Goal: Task Accomplishment & Management: Manage account settings

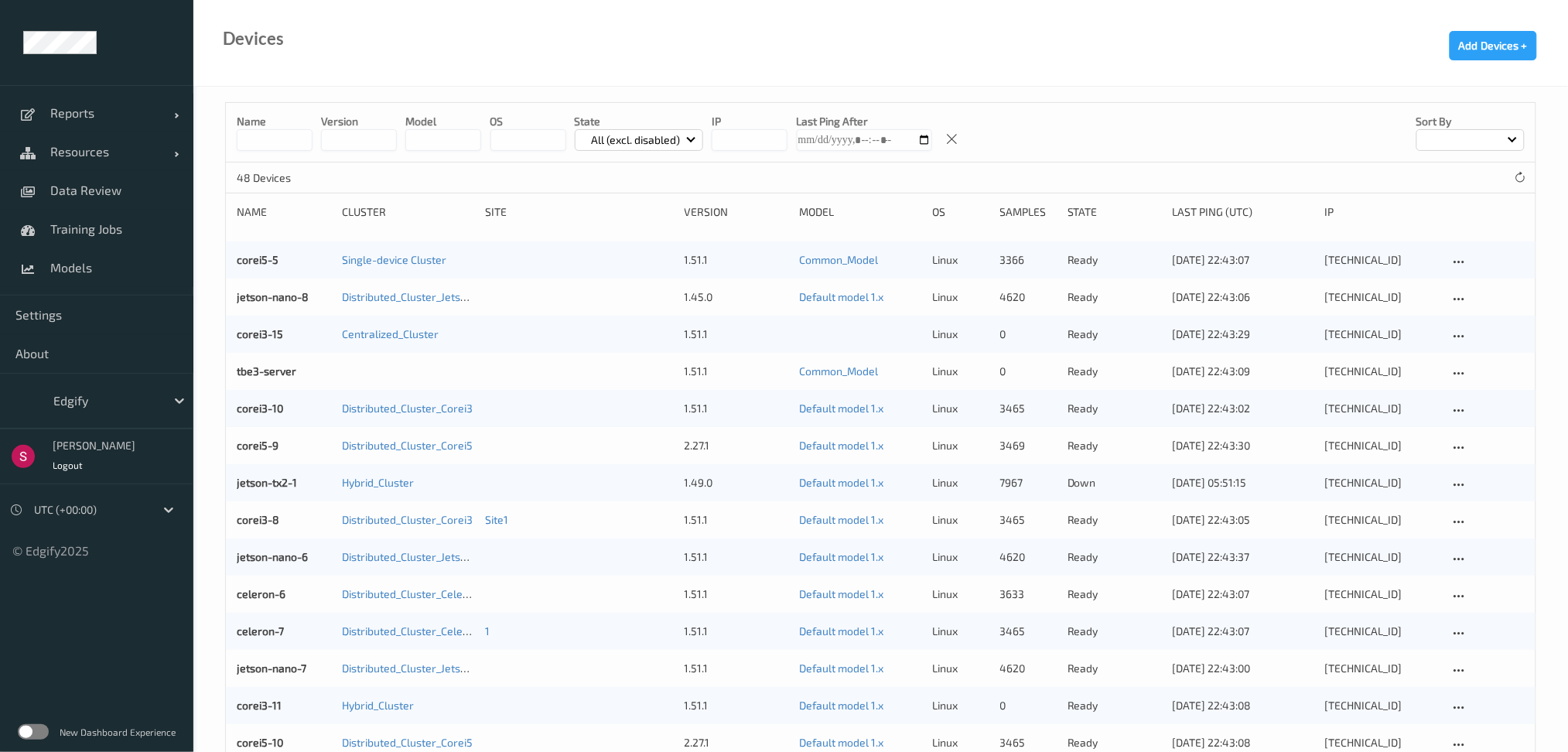
click at [124, 404] on div at bounding box center [105, 401] width 105 height 19
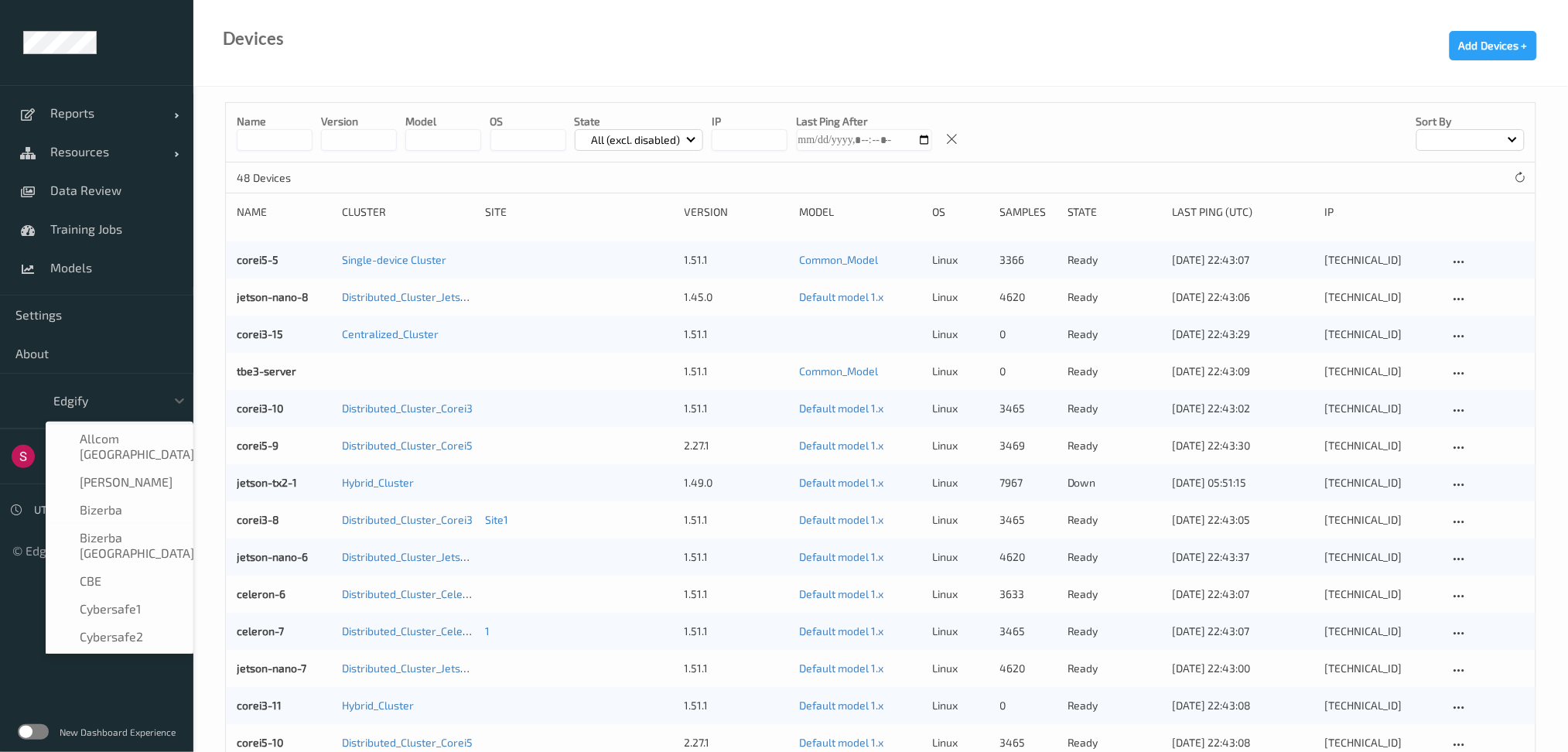
scroll to position [87, 0]
click at [124, 404] on div at bounding box center [105, 401] width 105 height 19
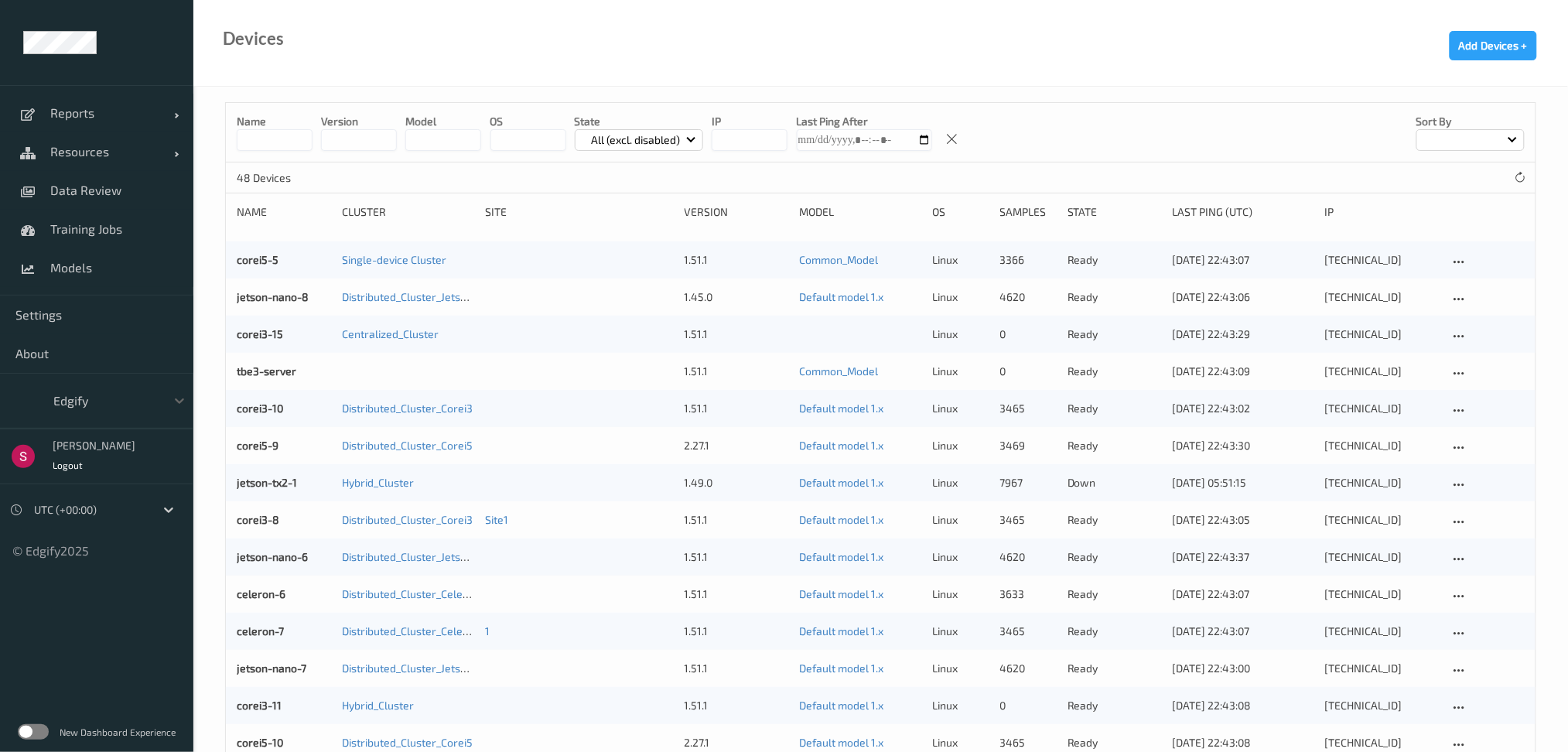
click at [453, 144] on input "string" at bounding box center [443, 140] width 75 height 21
click at [646, 128] on p "State" at bounding box center [639, 122] width 129 height 15
click at [646, 141] on p "All (excl. disabled)" at bounding box center [636, 140] width 99 height 15
click at [640, 203] on p "Ready" at bounding box center [628, 203] width 107 height 27
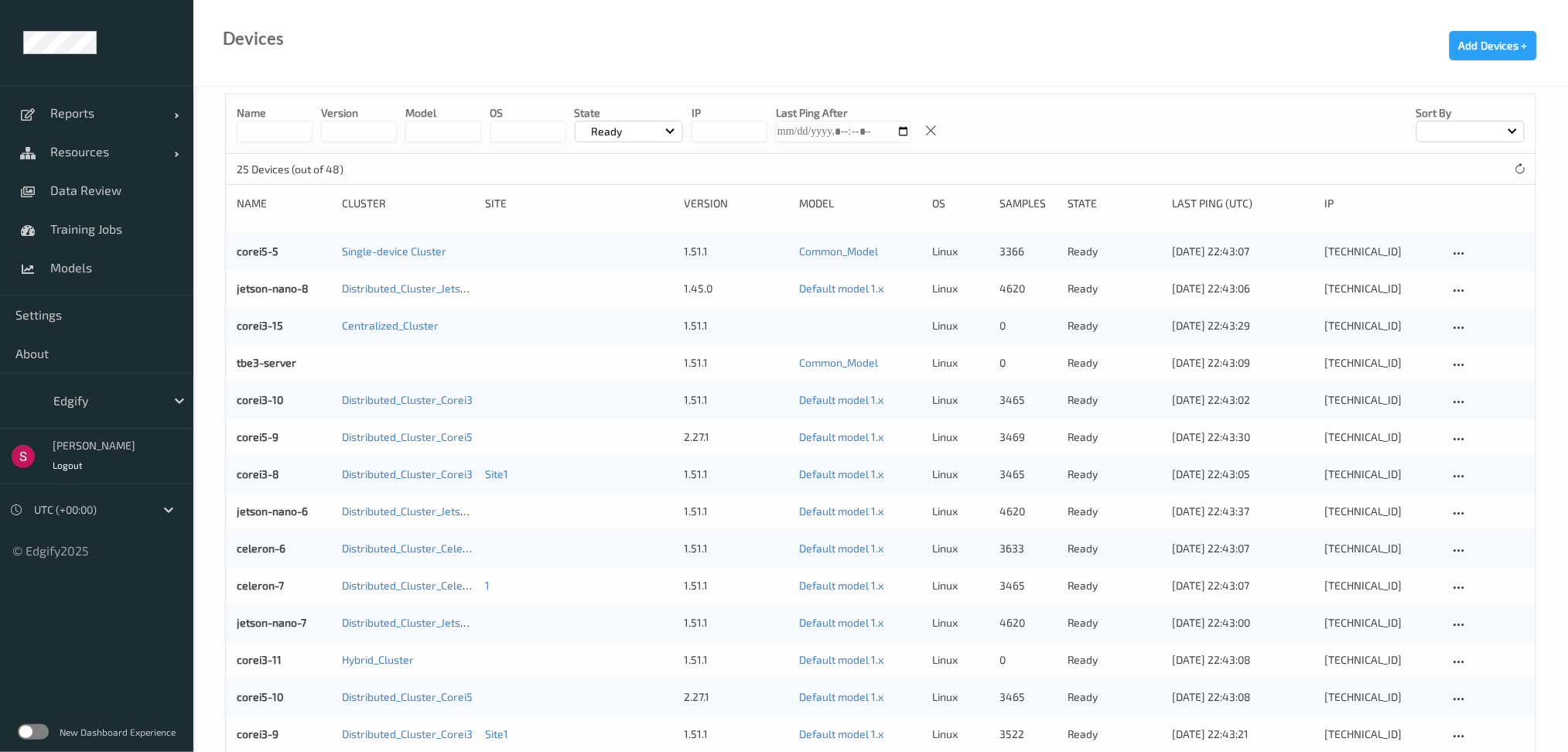
scroll to position [8, 0]
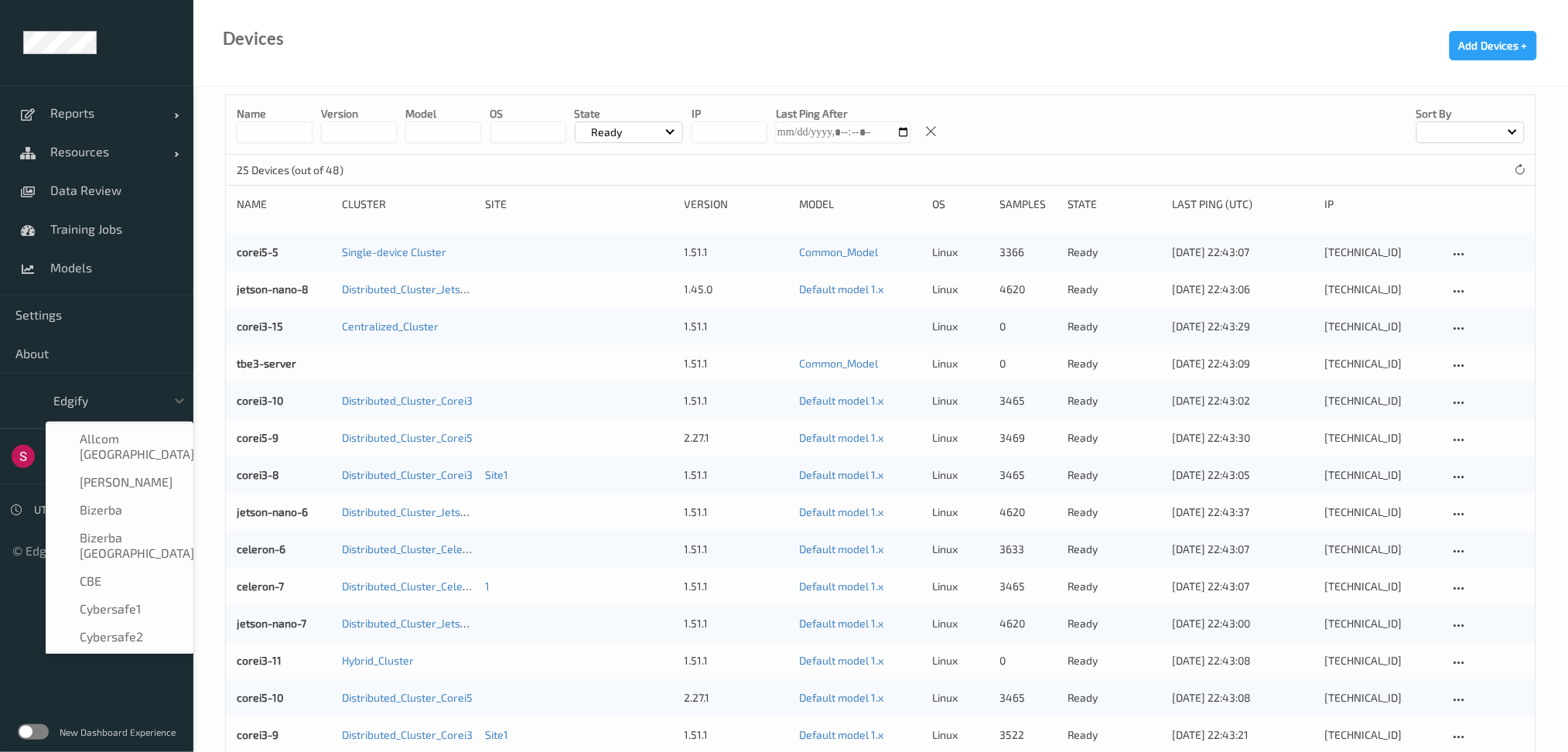
click at [137, 401] on div at bounding box center [105, 401] width 105 height 19
type input "sa"
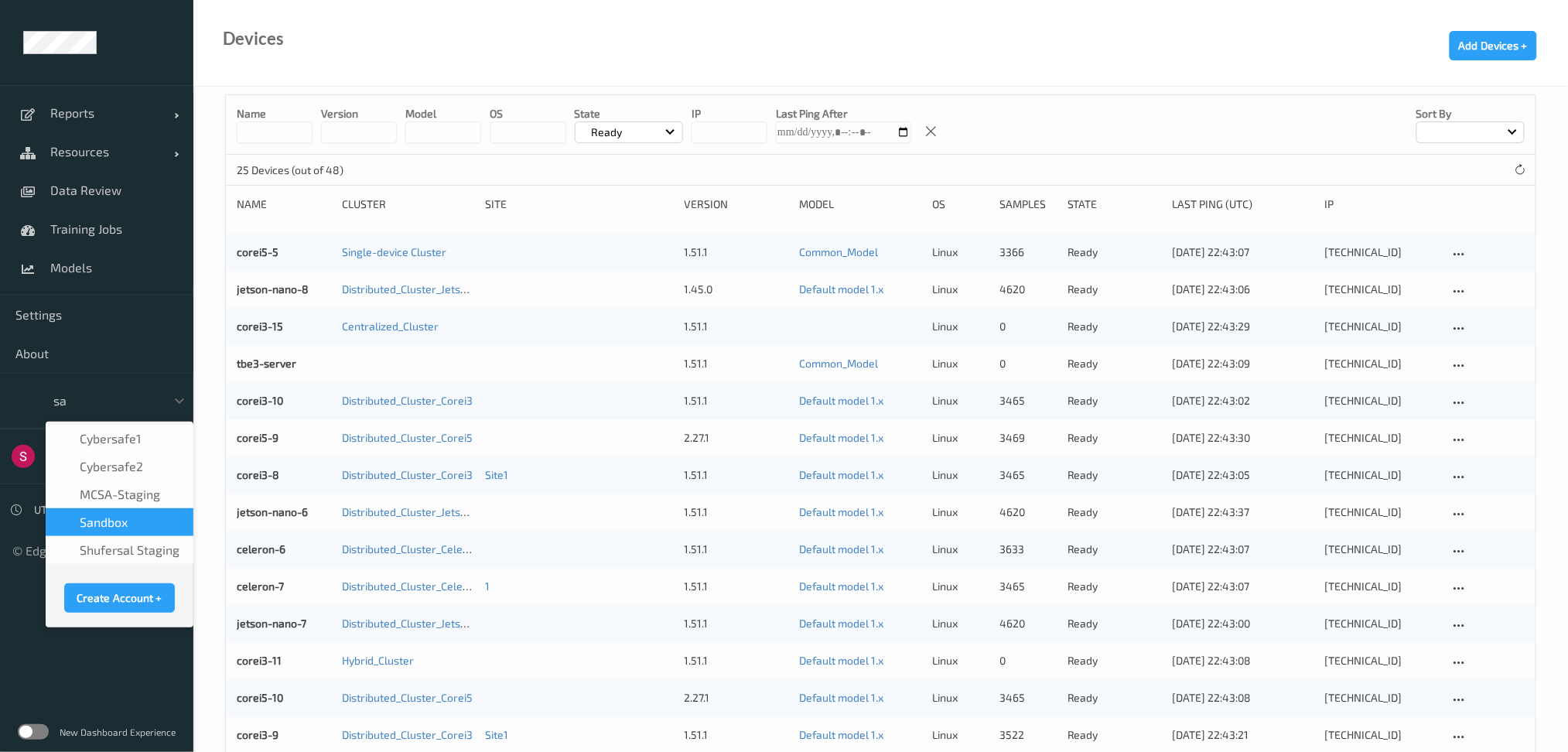
click at [126, 531] on div "sandbox" at bounding box center [119, 522] width 147 height 27
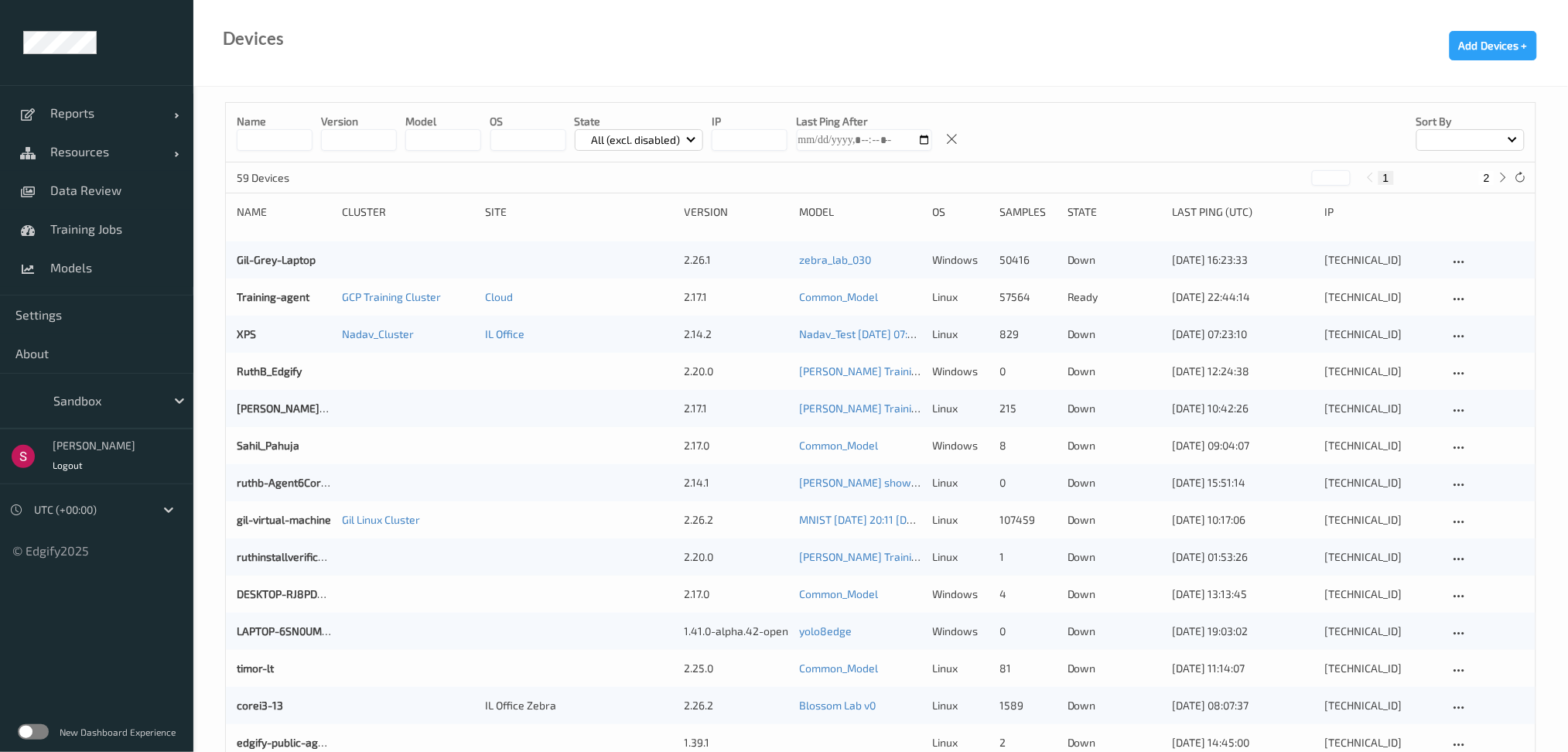
click at [637, 135] on p "All (excl. disabled)" at bounding box center [636, 140] width 99 height 15
click at [617, 196] on p "Ready" at bounding box center [628, 203] width 107 height 27
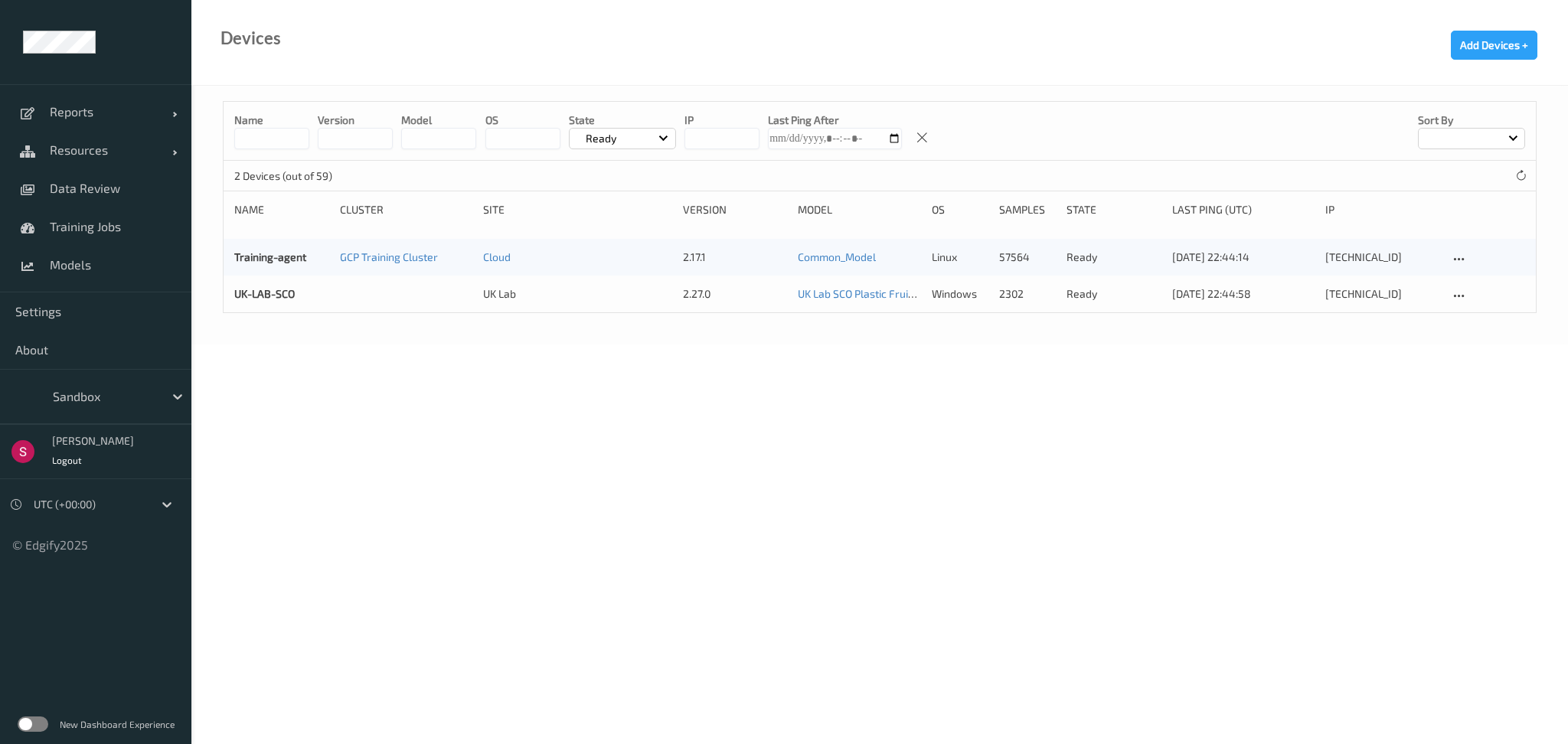
click at [271, 302] on div "UK-LAB-SCO UK Lab 2.27.0 UK Lab SCO Plastic Fruit Model + wine uknown 2024-05-1…" at bounding box center [879, 294] width 1313 height 36
click at [137, 391] on div at bounding box center [104, 397] width 104 height 19
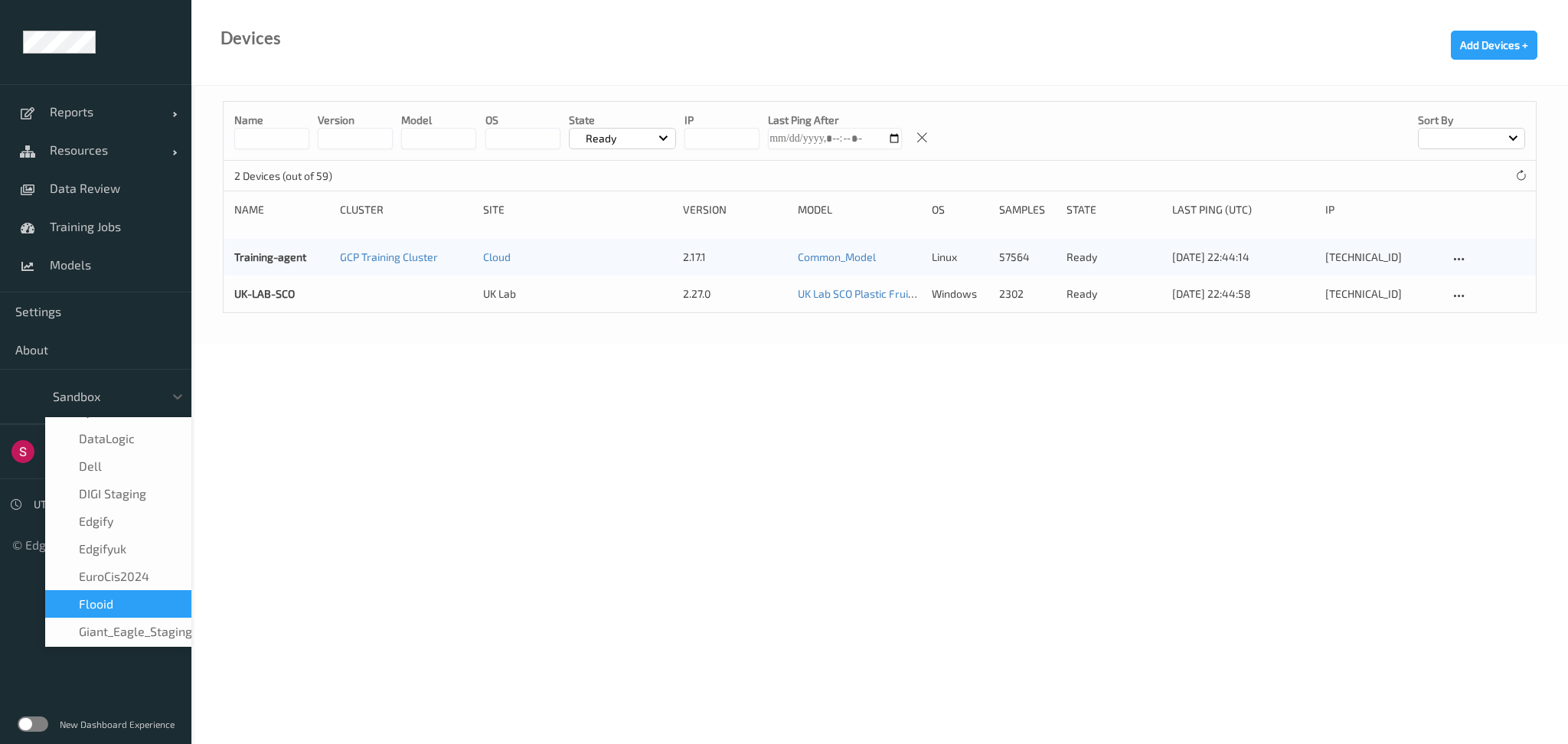
scroll to position [217, 0]
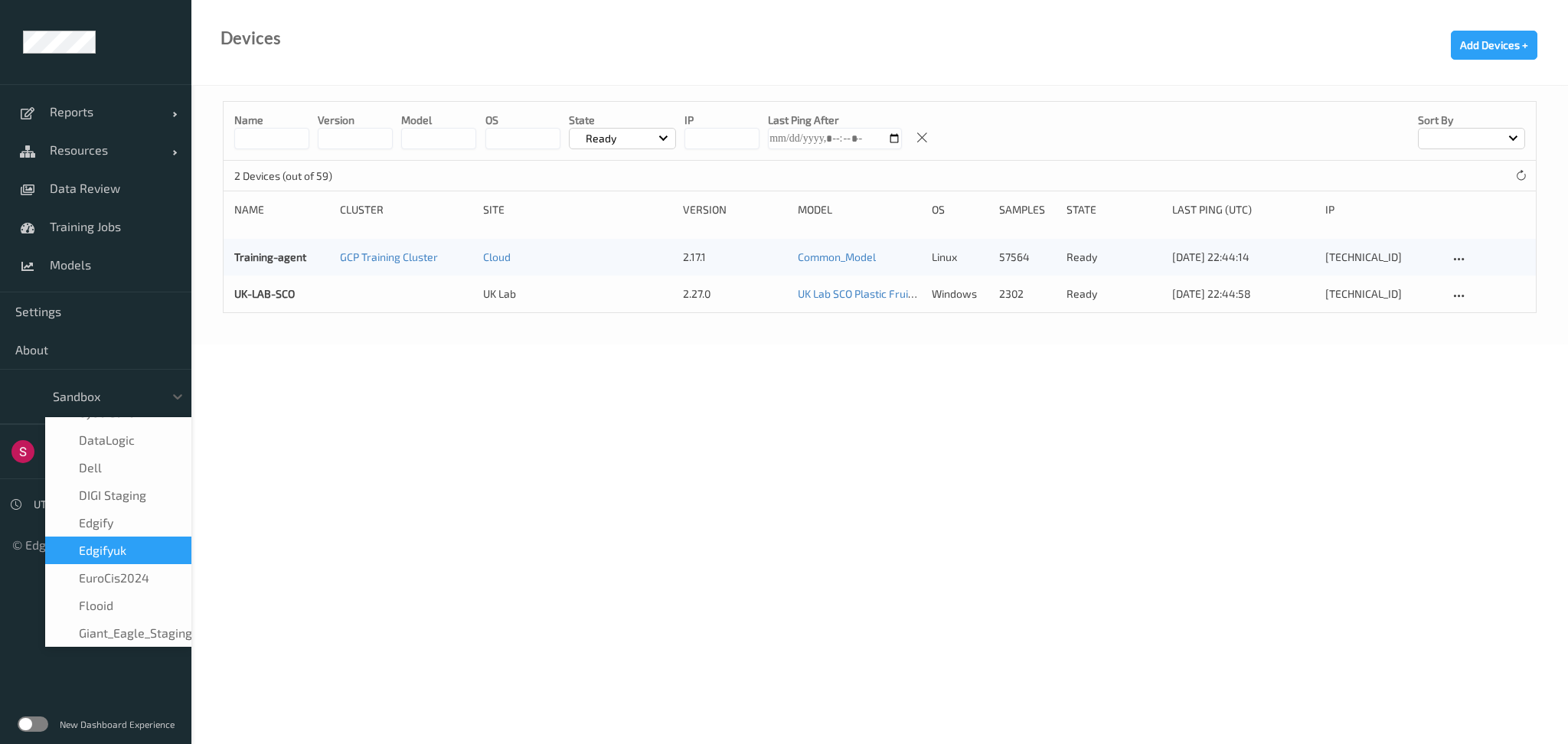
drag, startPoint x: 125, startPoint y: 503, endPoint x: 121, endPoint y: 513, distance: 10.8
click at [121, 513] on div "Allcom Chile    Avery Berkel    Bizerba    Bizerba Ukraine    CBE    Cybersafe1…" at bounding box center [118, 532] width 146 height 230
click at [121, 543] on span "edgifyuk" at bounding box center [103, 551] width 48 height 15
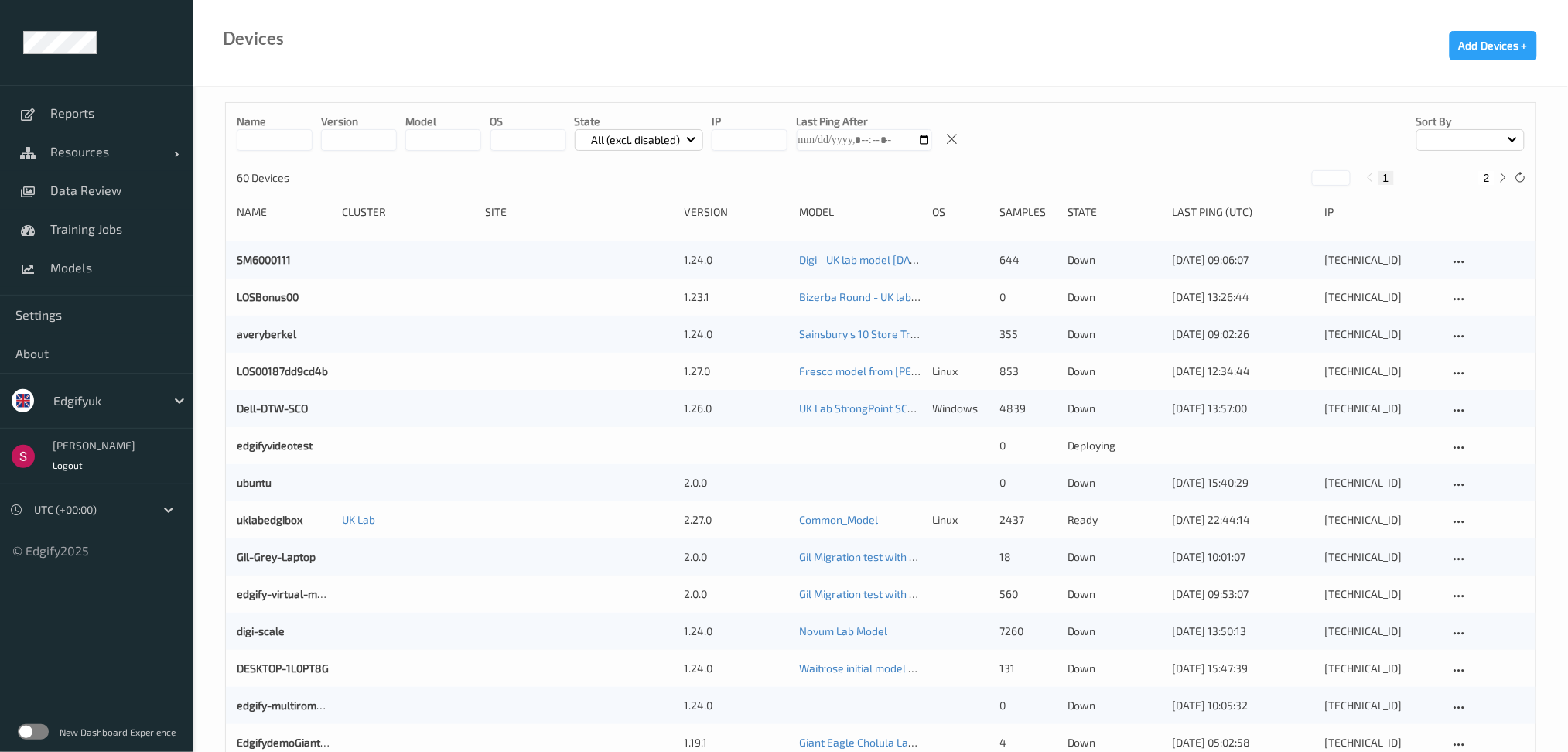
click at [648, 146] on p "All (excl. disabled)" at bounding box center [636, 140] width 99 height 15
click at [635, 202] on p "Ready" at bounding box center [628, 203] width 107 height 27
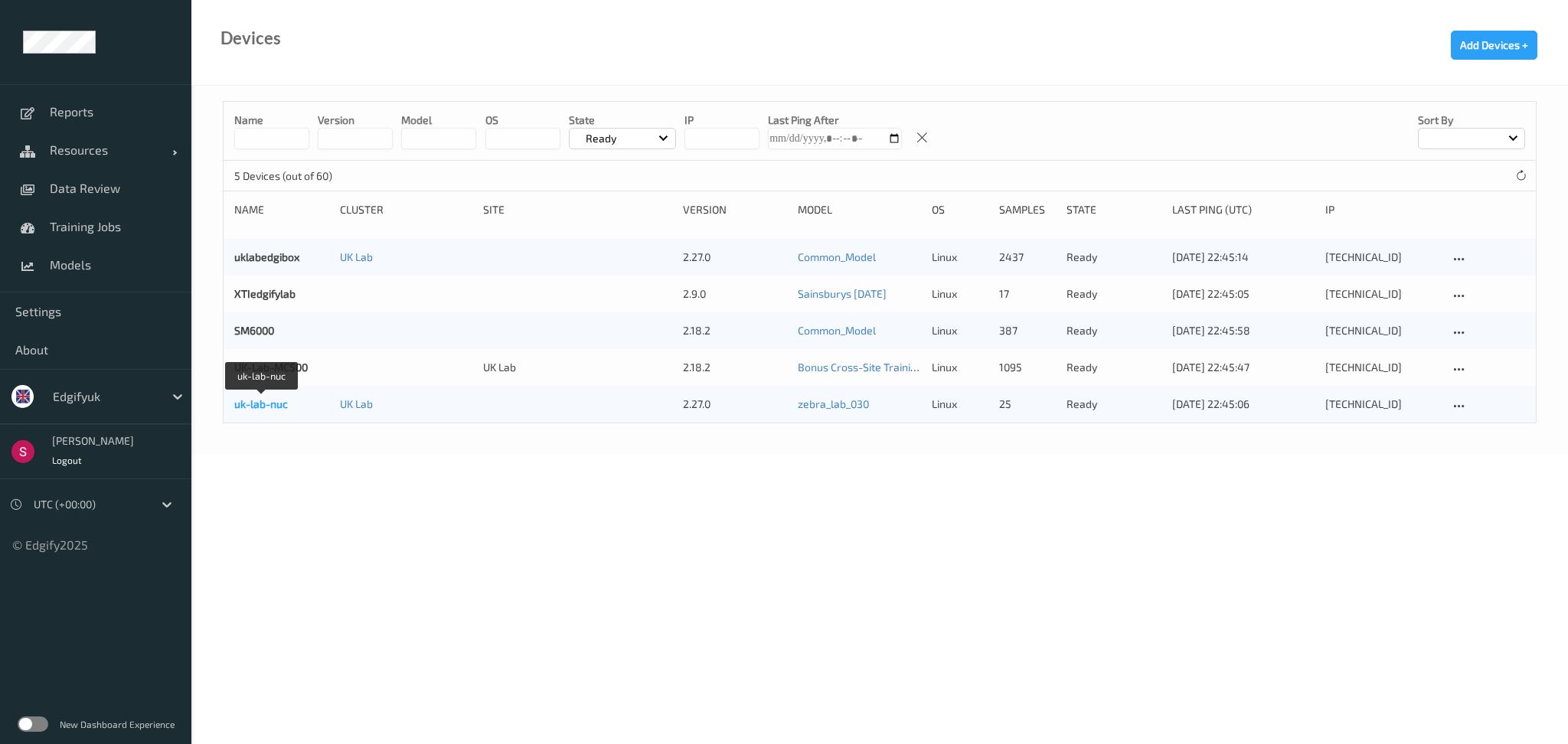
click at [260, 404] on link "uk-lab-nuc" at bounding box center [260, 403] width 53 height 13
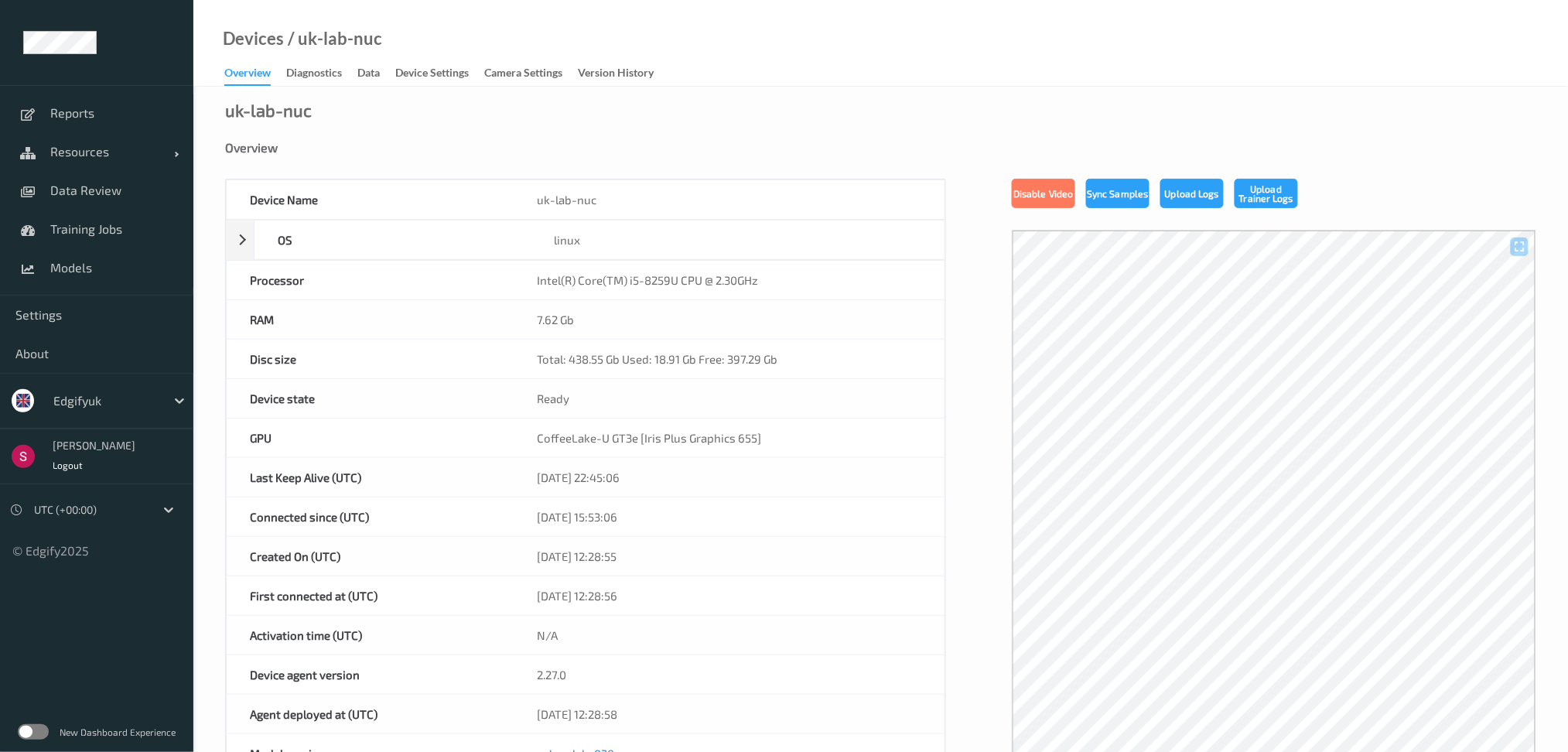
drag, startPoint x: 444, startPoint y: 69, endPoint x: 466, endPoint y: 105, distance: 42.2
click at [444, 69] on div "Device Settings" at bounding box center [432, 75] width 74 height 20
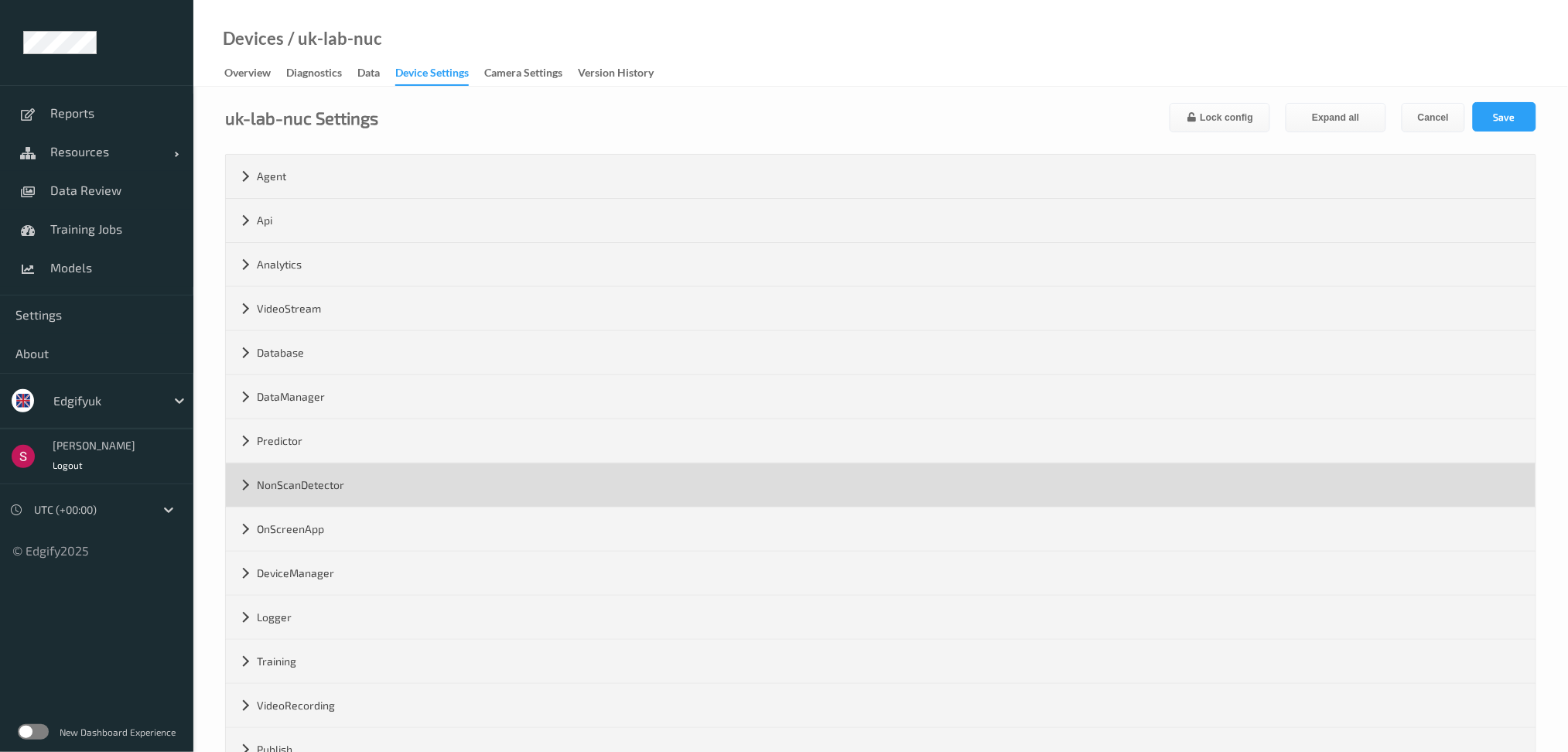
click at [393, 496] on div "NonScanDetector" at bounding box center [880, 485] width 1310 height 44
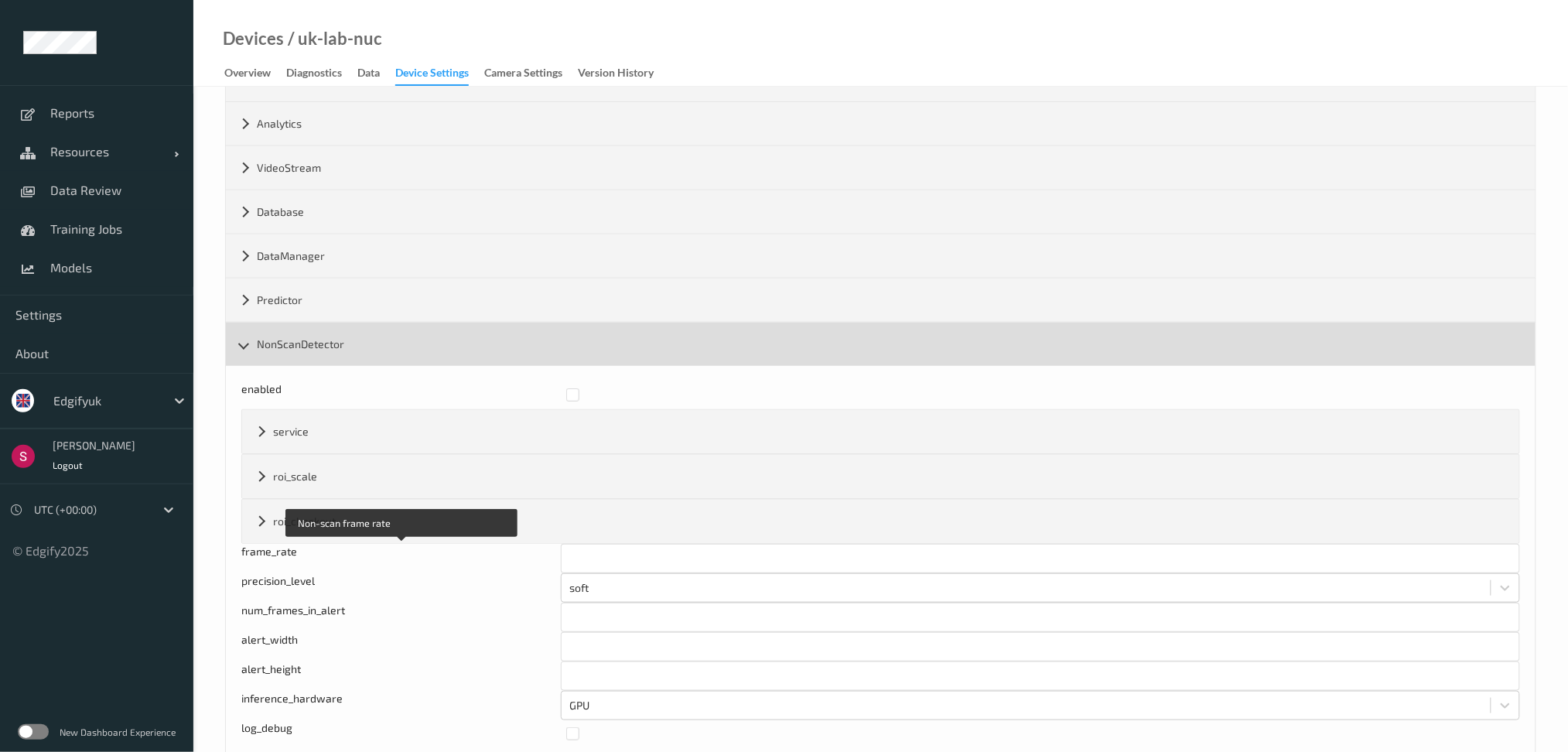
scroll to position [57, 0]
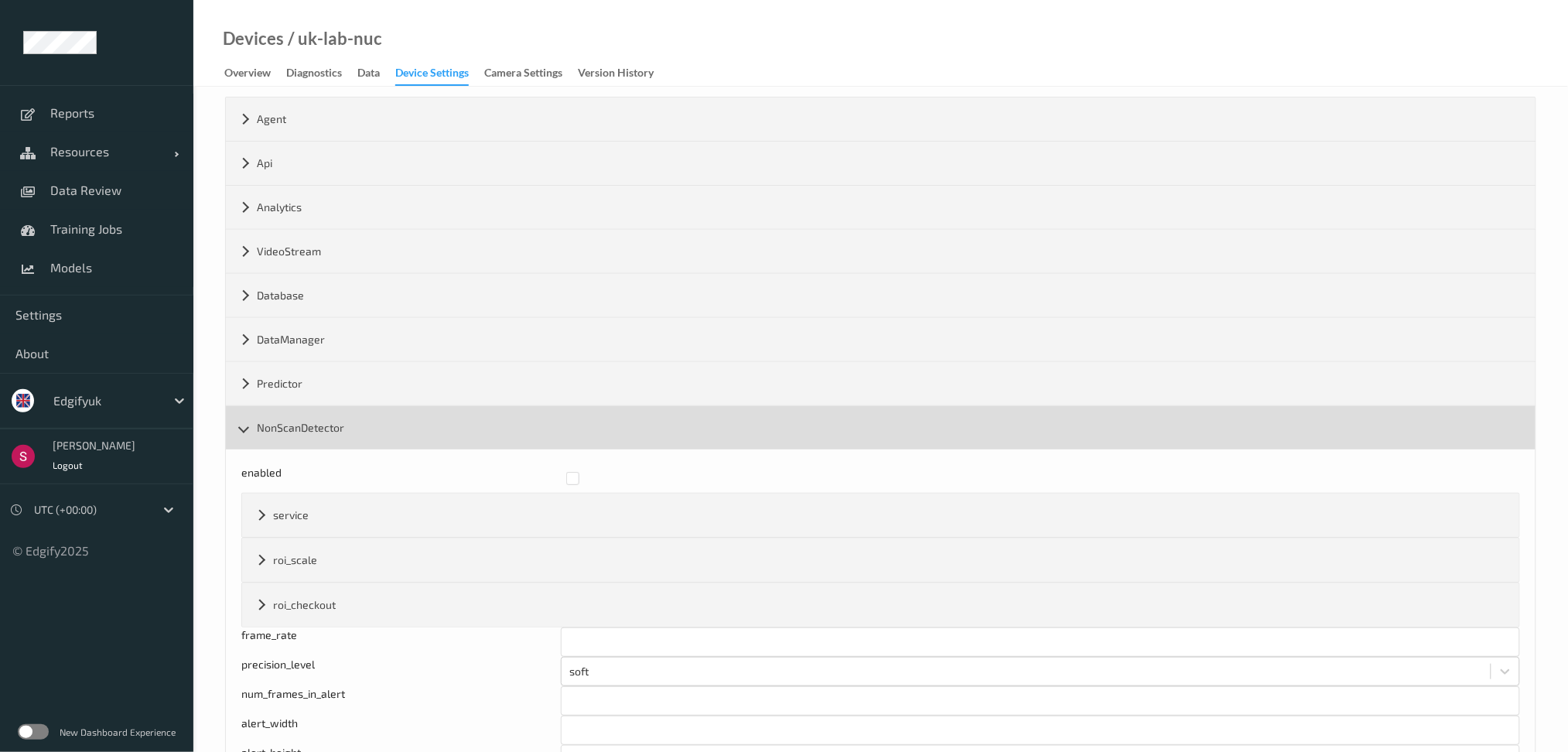
click at [277, 426] on div "NonScanDetector" at bounding box center [880, 428] width 1310 height 44
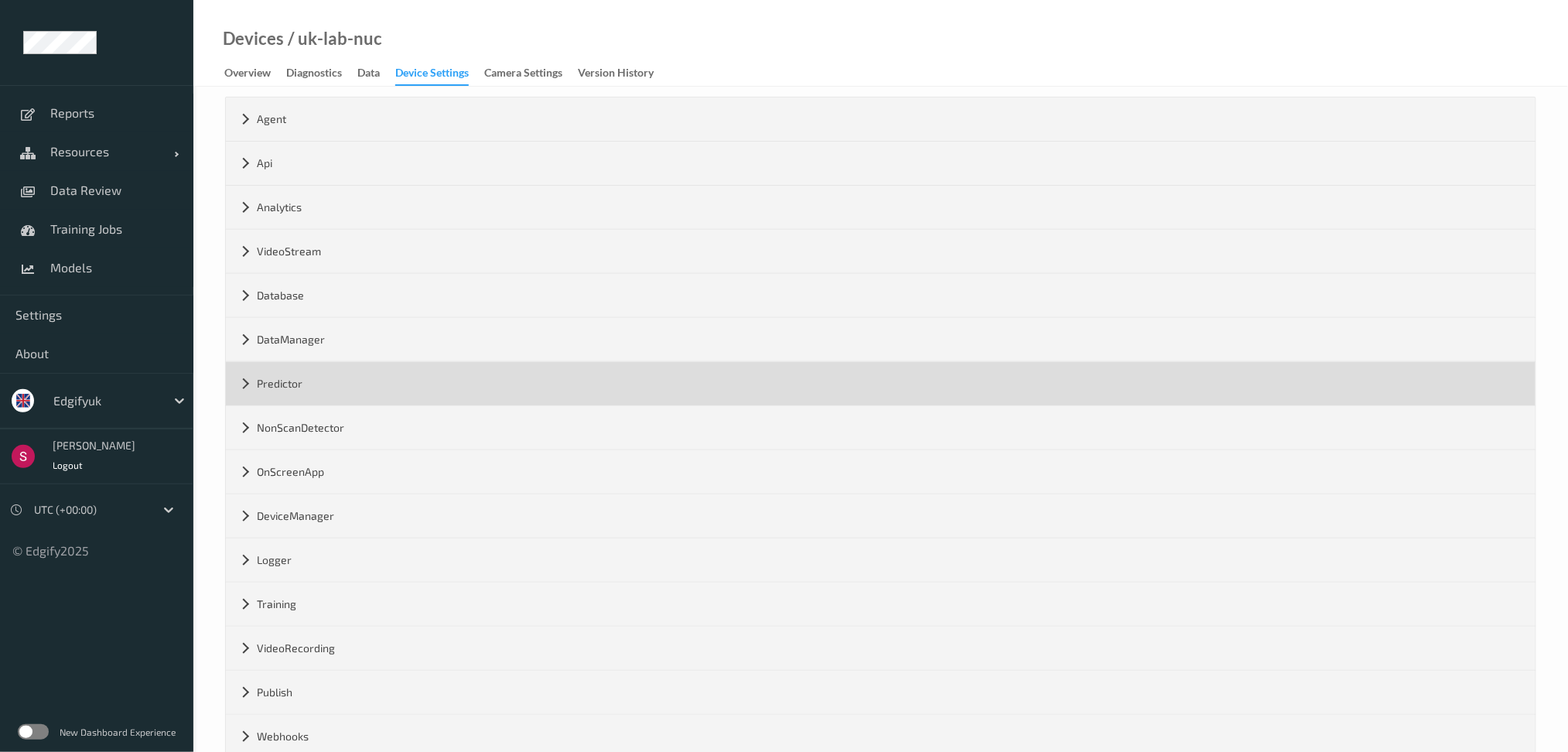
click at [295, 381] on div "Predictor" at bounding box center [880, 383] width 1310 height 44
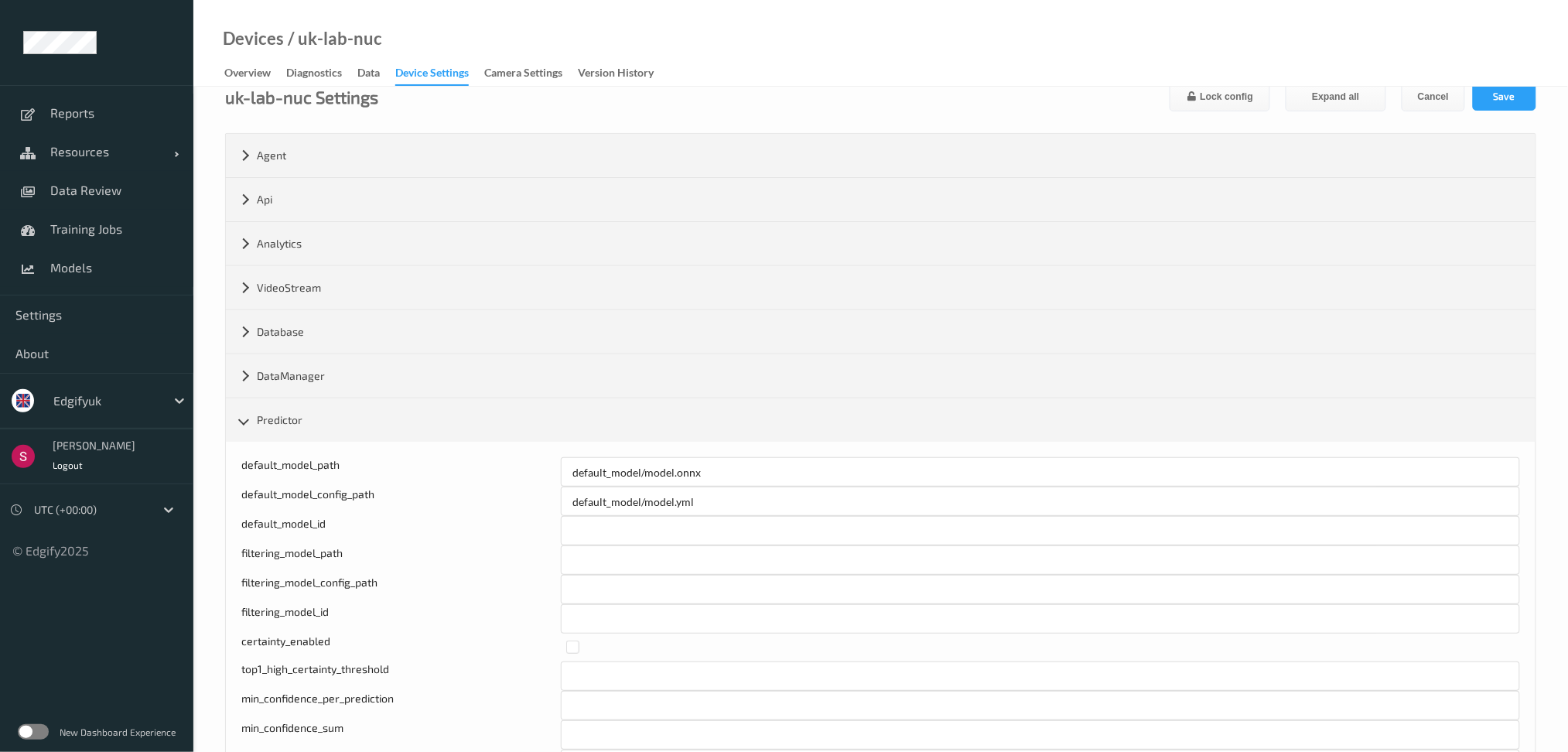
scroll to position [0, 0]
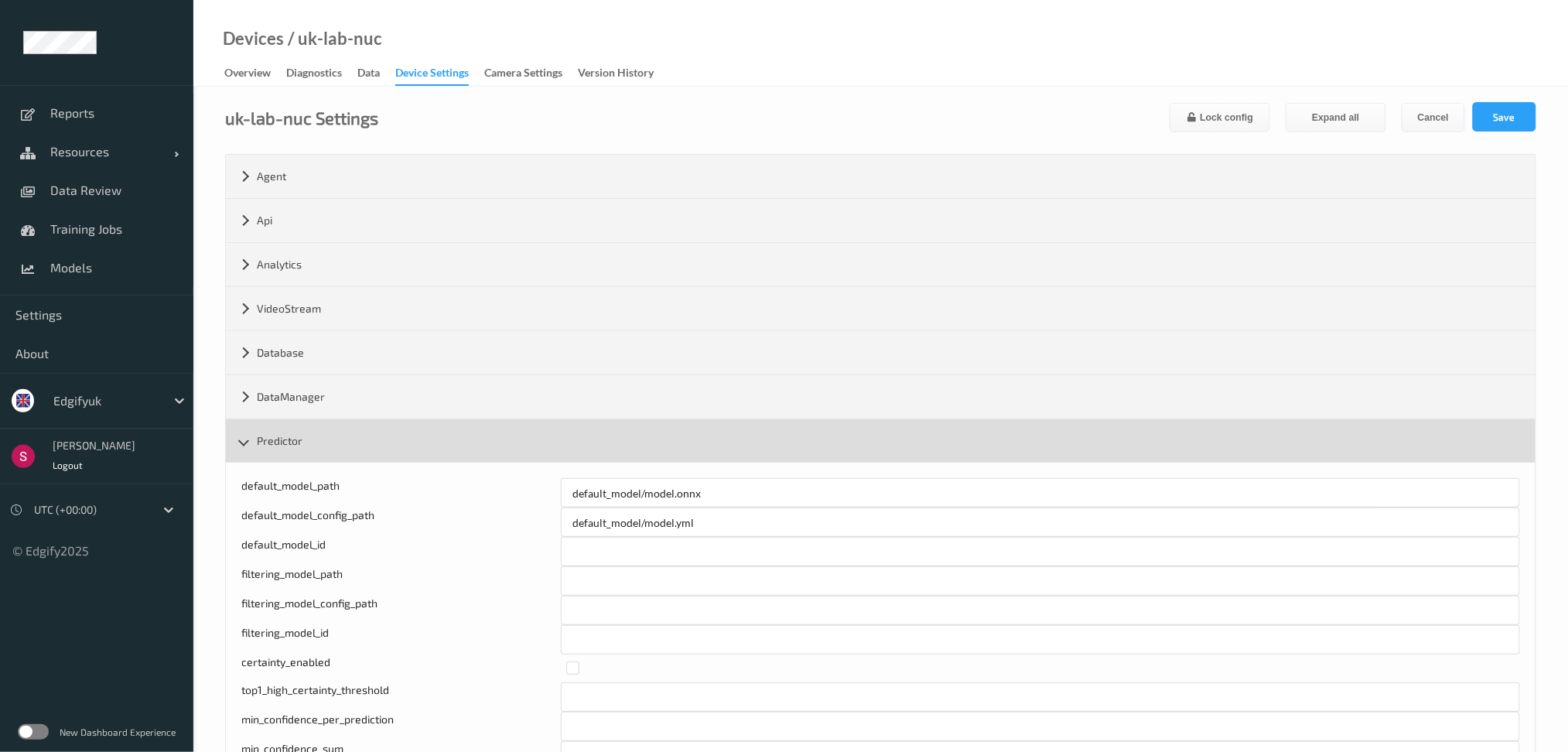
click at [271, 448] on div "Predictor" at bounding box center [880, 441] width 1310 height 44
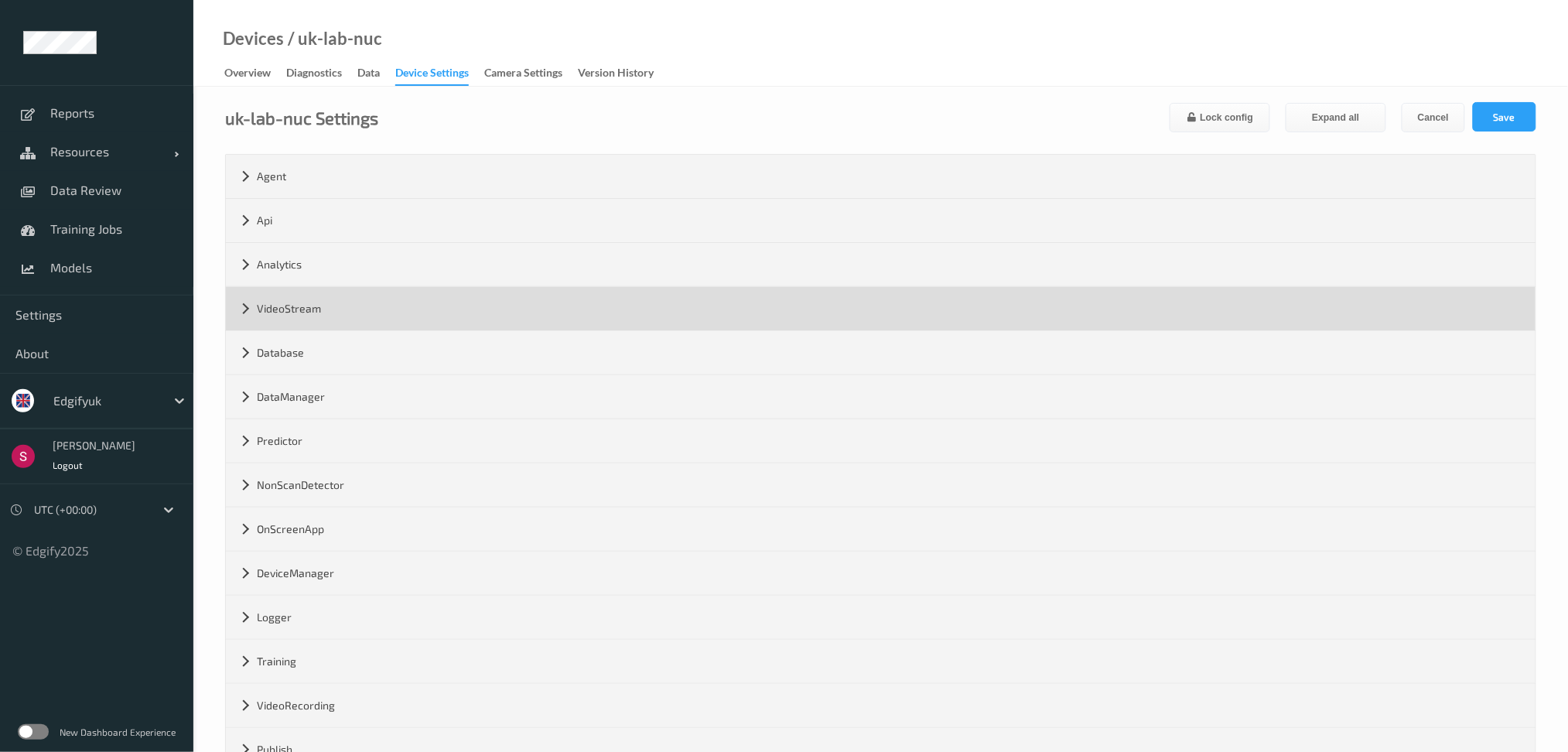
click at [268, 313] on div "VideoStream" at bounding box center [880, 309] width 1310 height 44
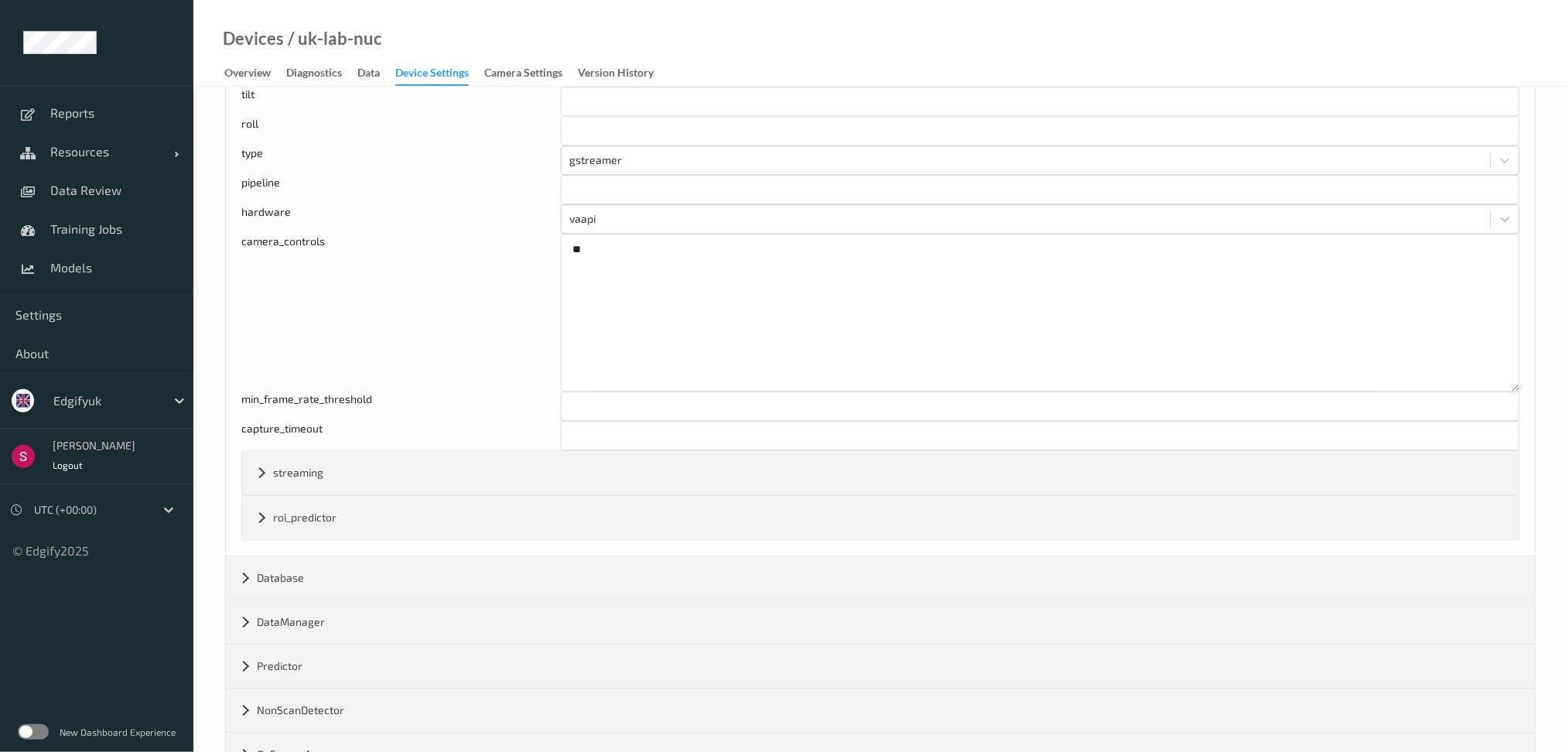
scroll to position [1254, 0]
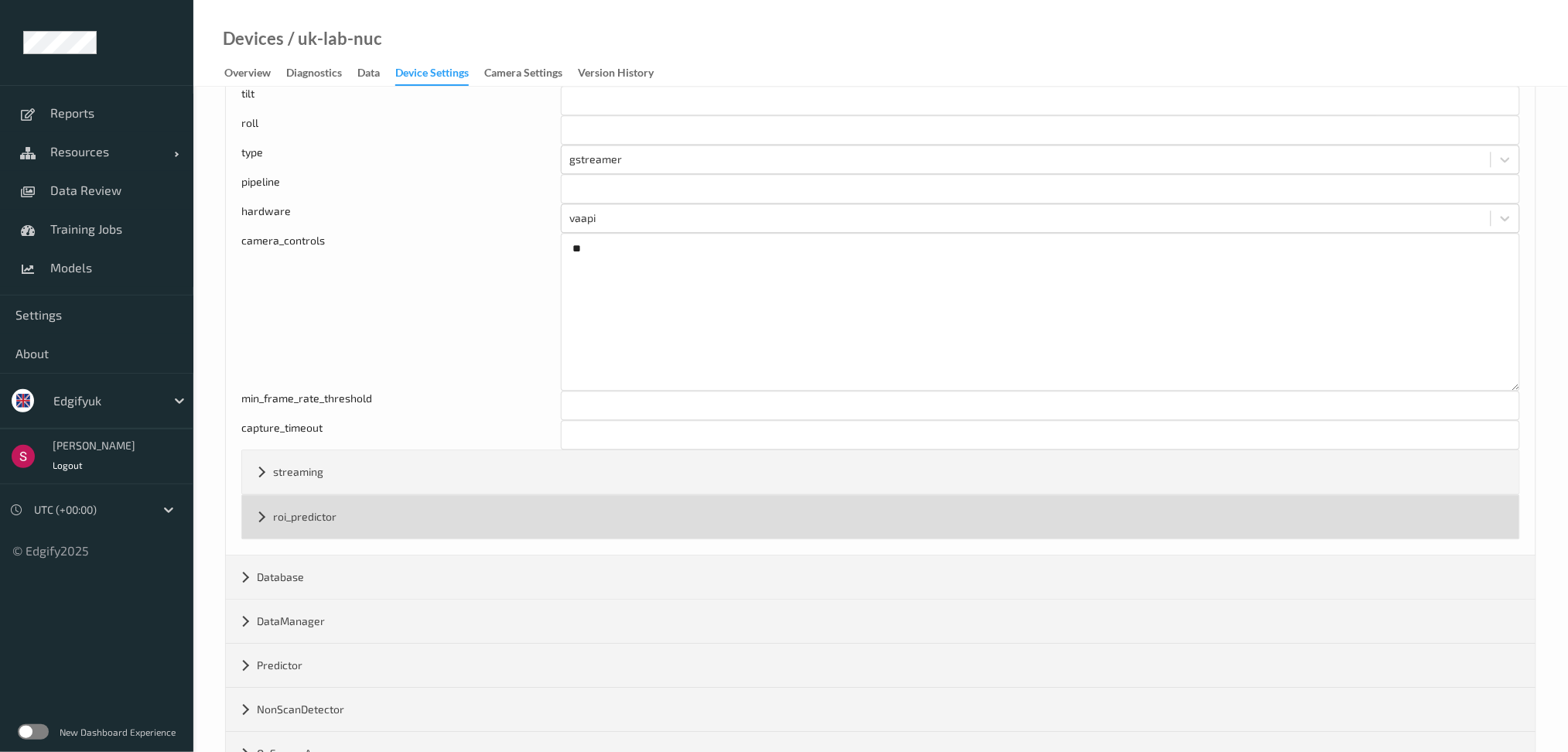
click at [374, 524] on div "roi_predictor" at bounding box center [880, 517] width 1277 height 44
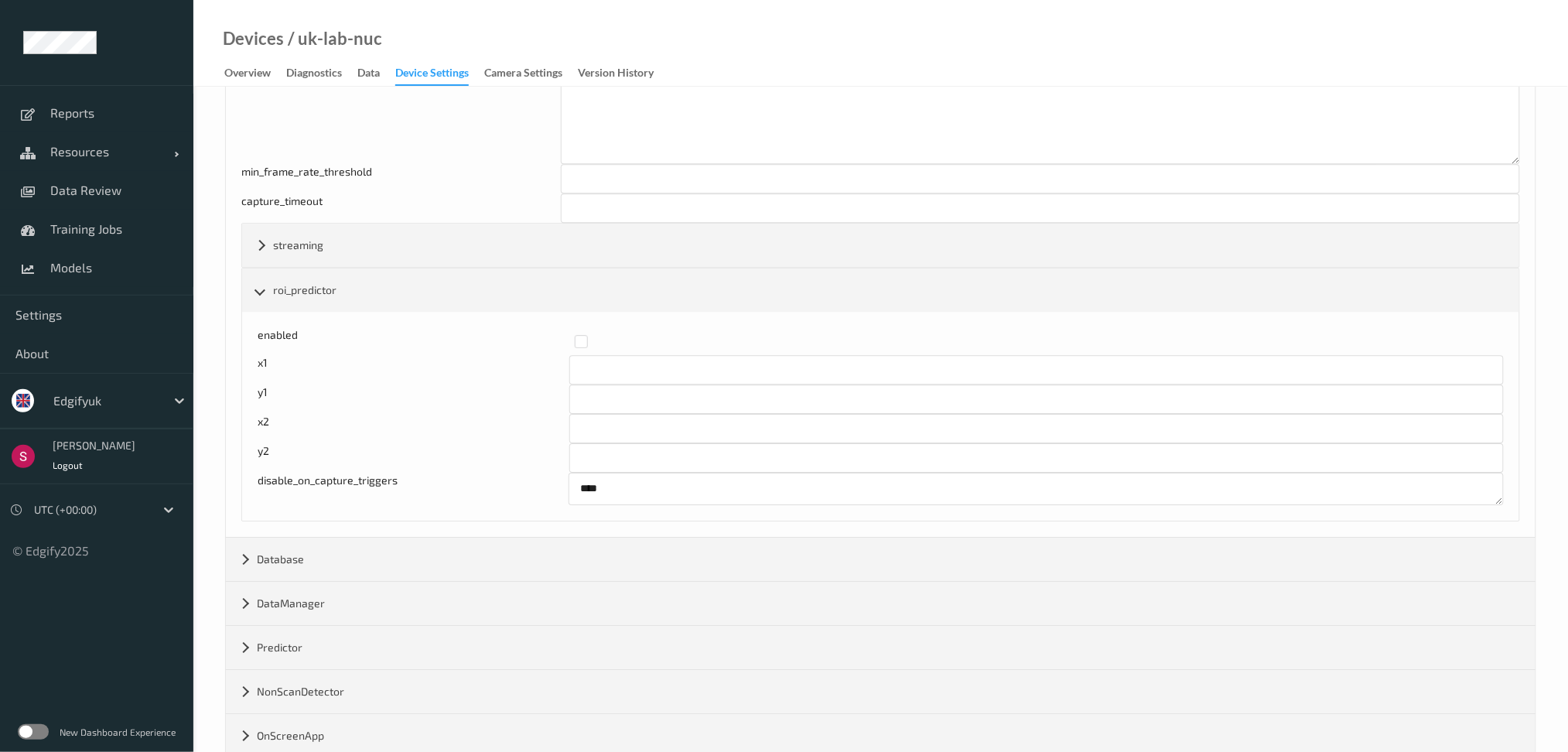
scroll to position [1465, 0]
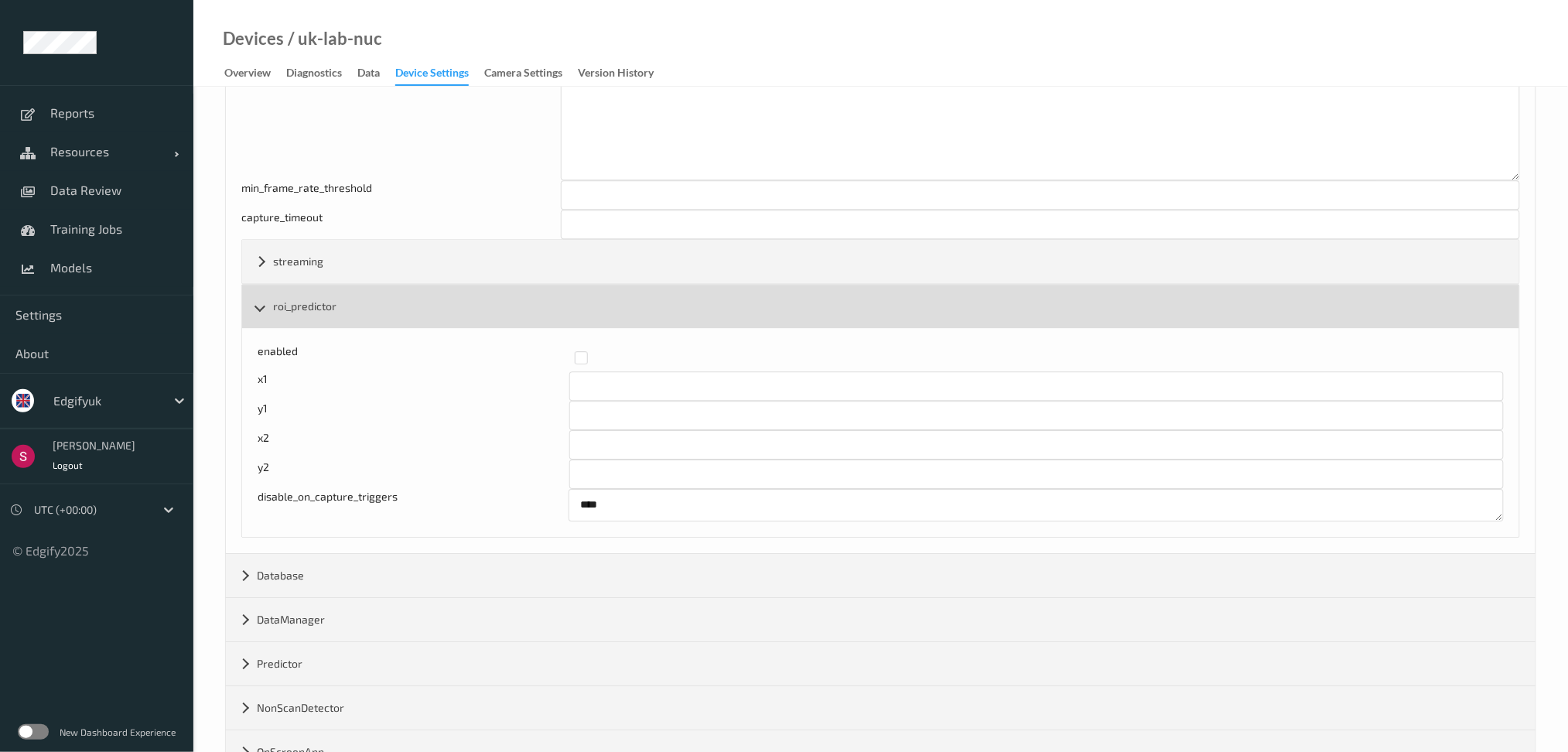
click at [277, 320] on div "roi_predictor" at bounding box center [880, 306] width 1277 height 44
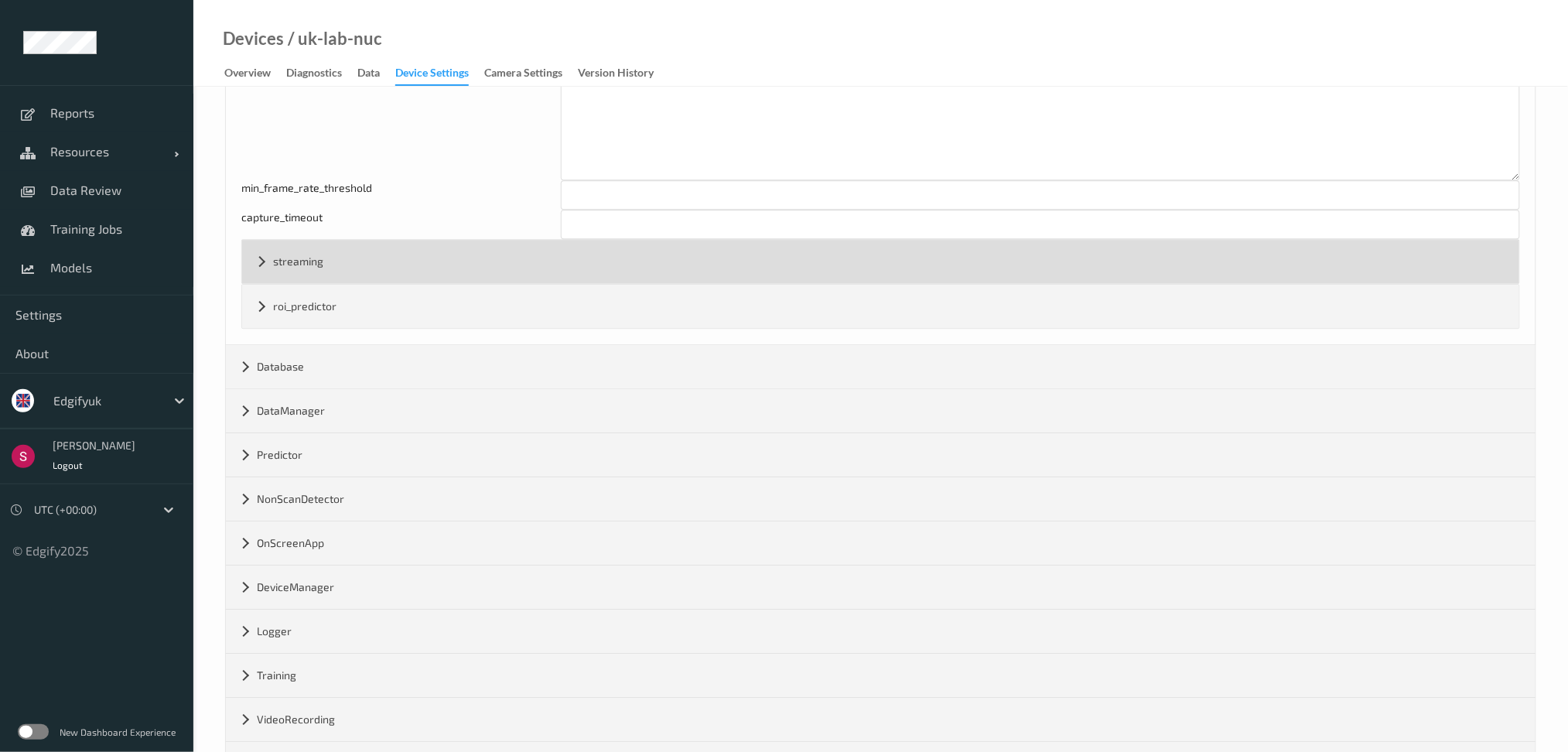
click at [302, 262] on div "streaming" at bounding box center [880, 262] width 1277 height 44
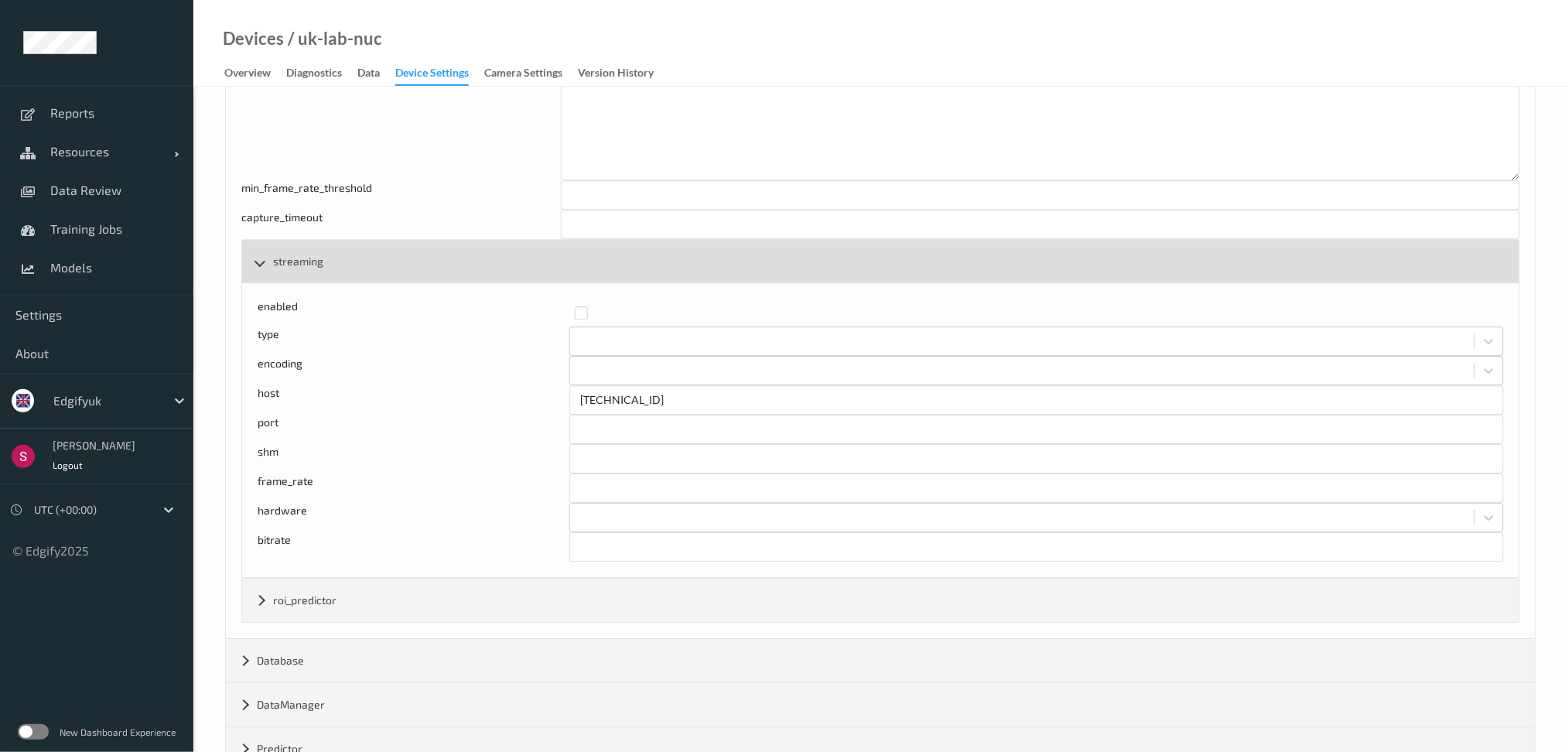
click at [302, 262] on div "streaming" at bounding box center [880, 262] width 1277 height 44
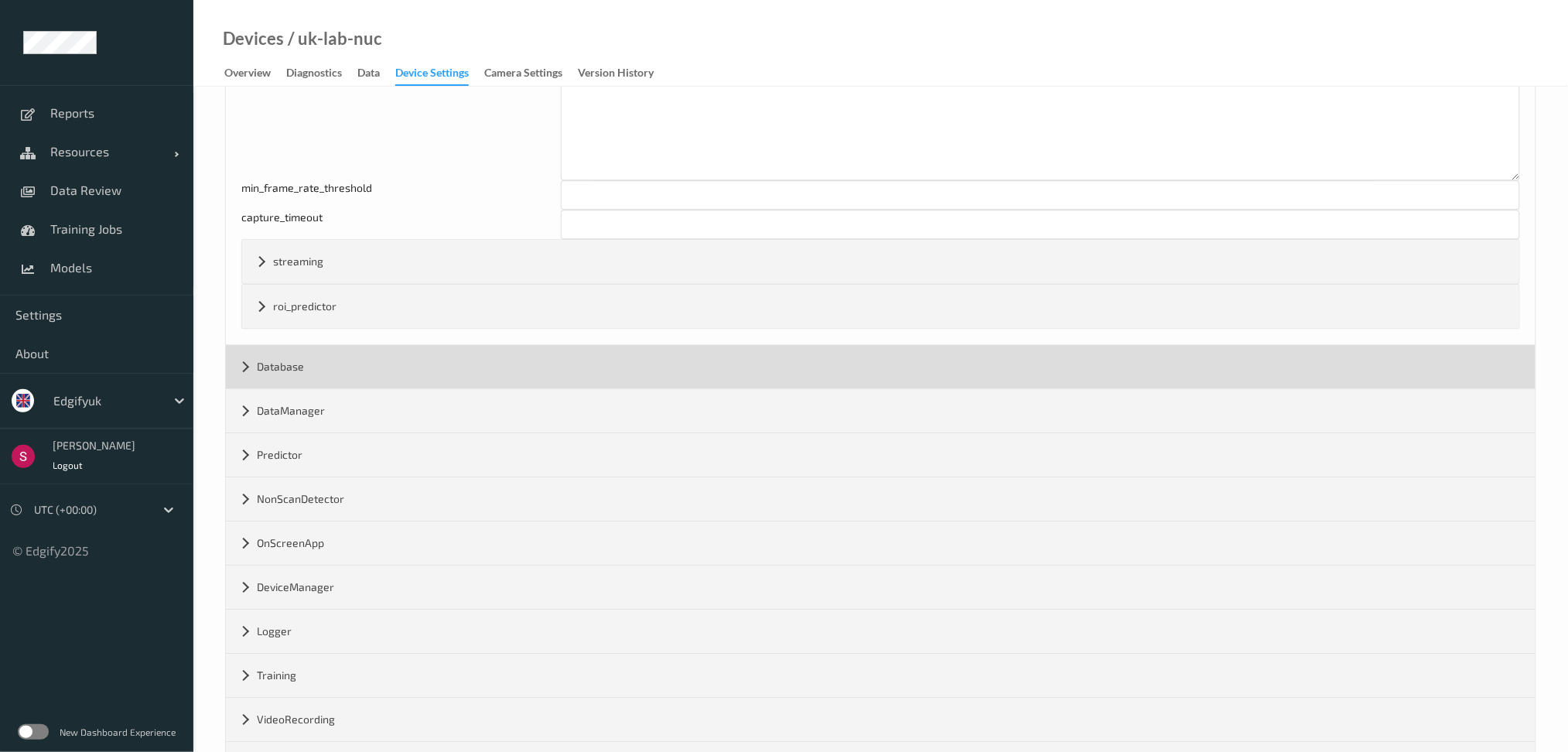
click at [294, 383] on div "Database" at bounding box center [880, 366] width 1310 height 44
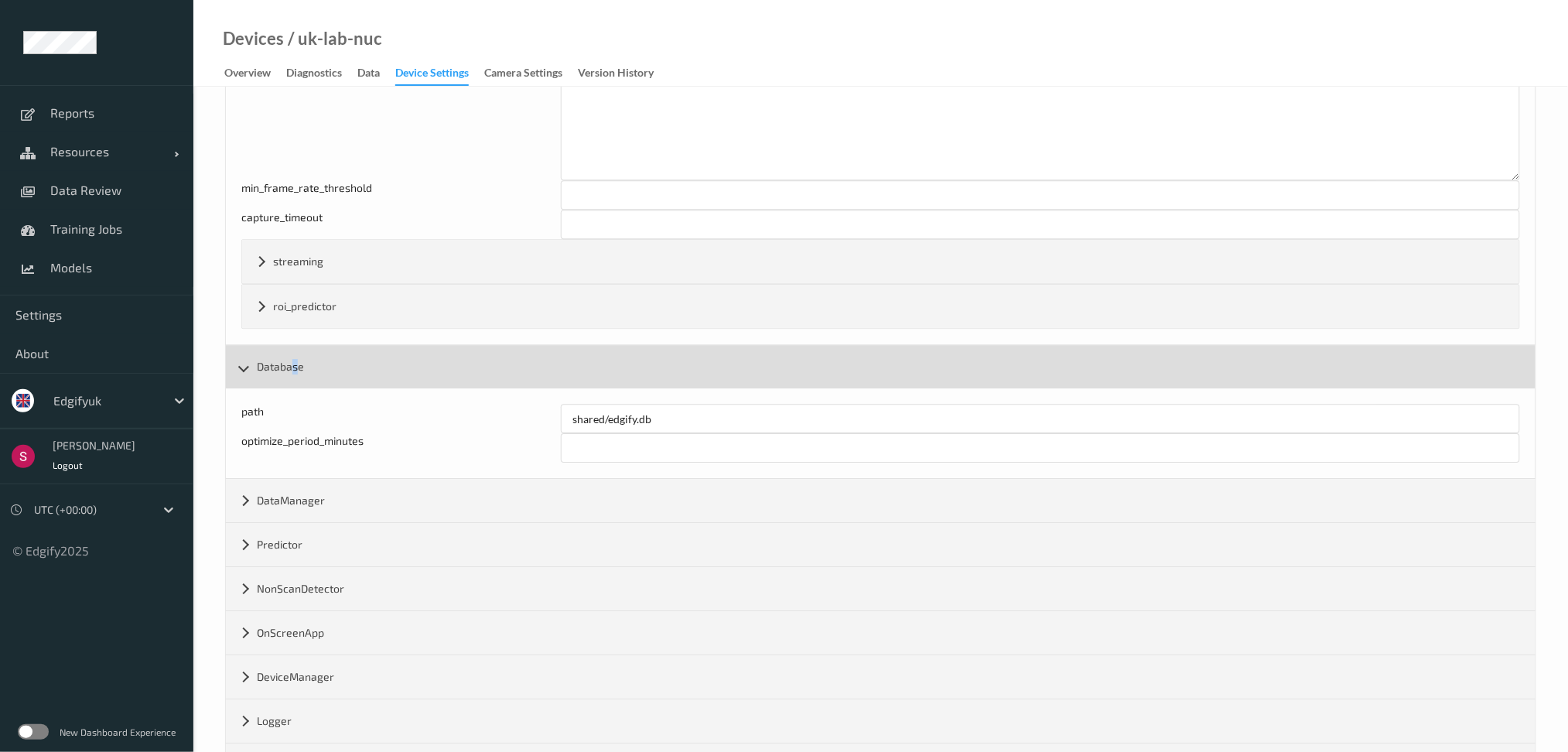
click at [294, 383] on div "Database" at bounding box center [880, 366] width 1310 height 44
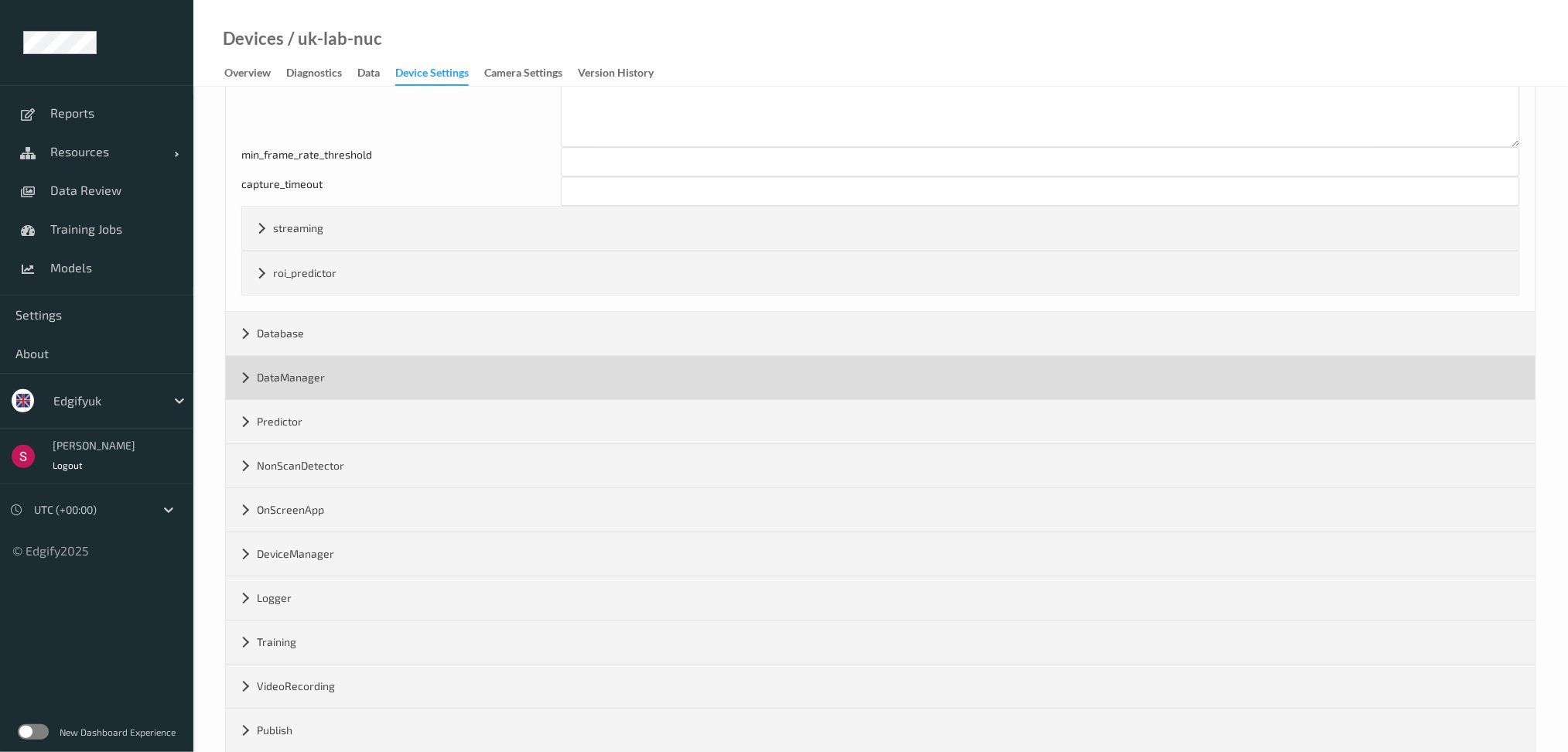
scroll to position [1504, 0]
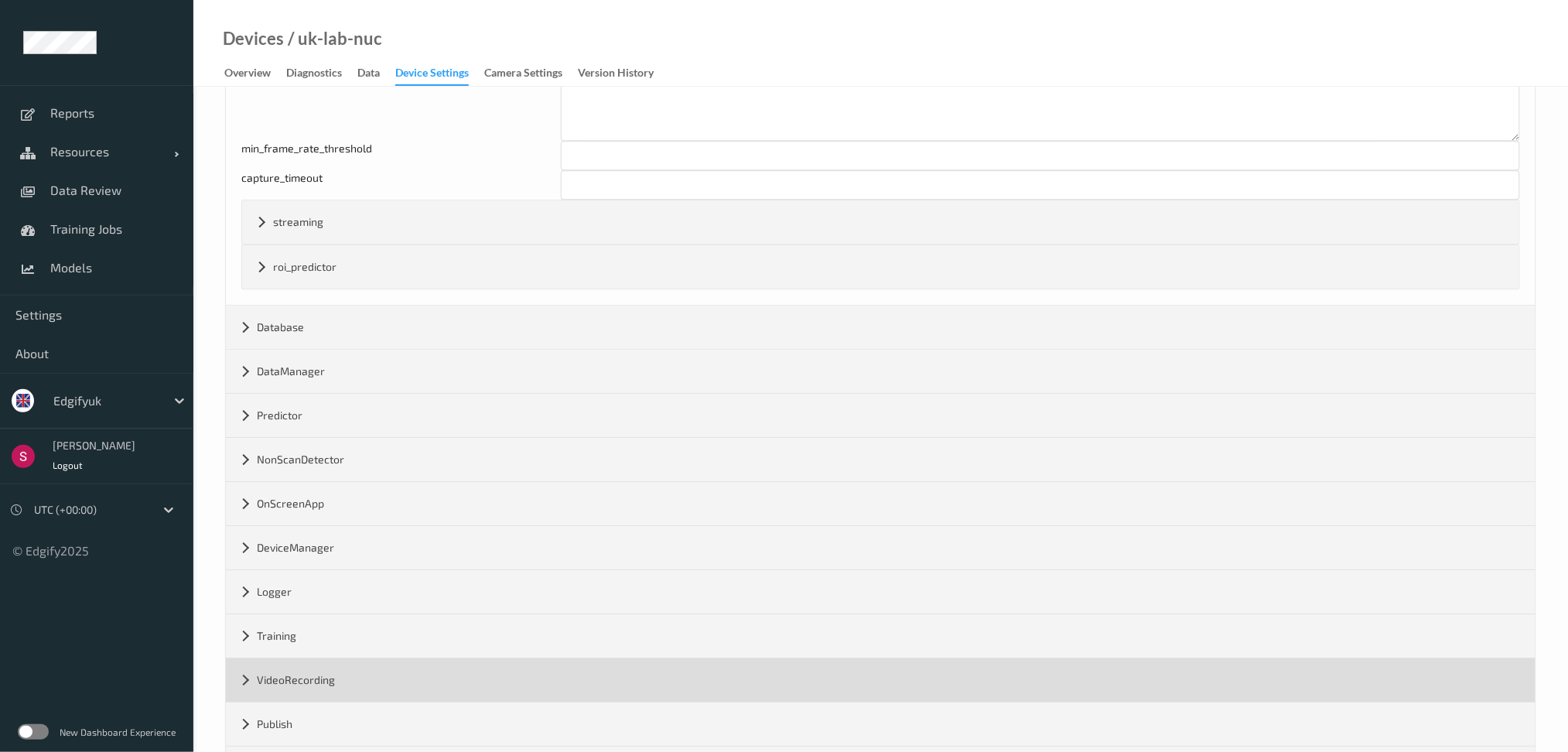
click at [277, 677] on div "VideoRecording" at bounding box center [880, 680] width 1310 height 44
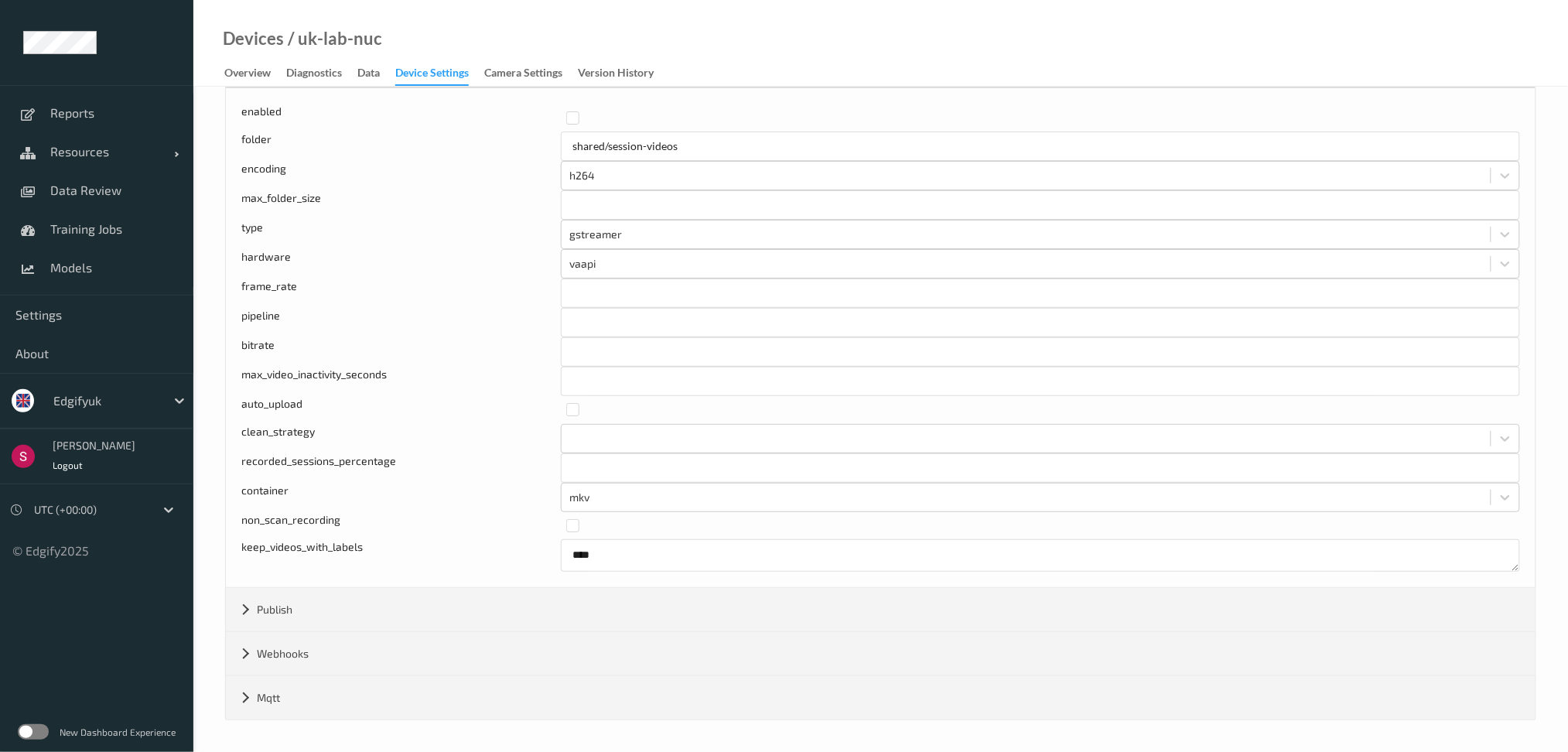
scroll to position [2123, 0]
click at [778, 555] on textarea "****" at bounding box center [1040, 556] width 959 height 33
click at [1515, 567] on textarea "****" at bounding box center [1040, 556] width 959 height 33
click at [1512, 563] on textarea "****" at bounding box center [1040, 557] width 959 height 29
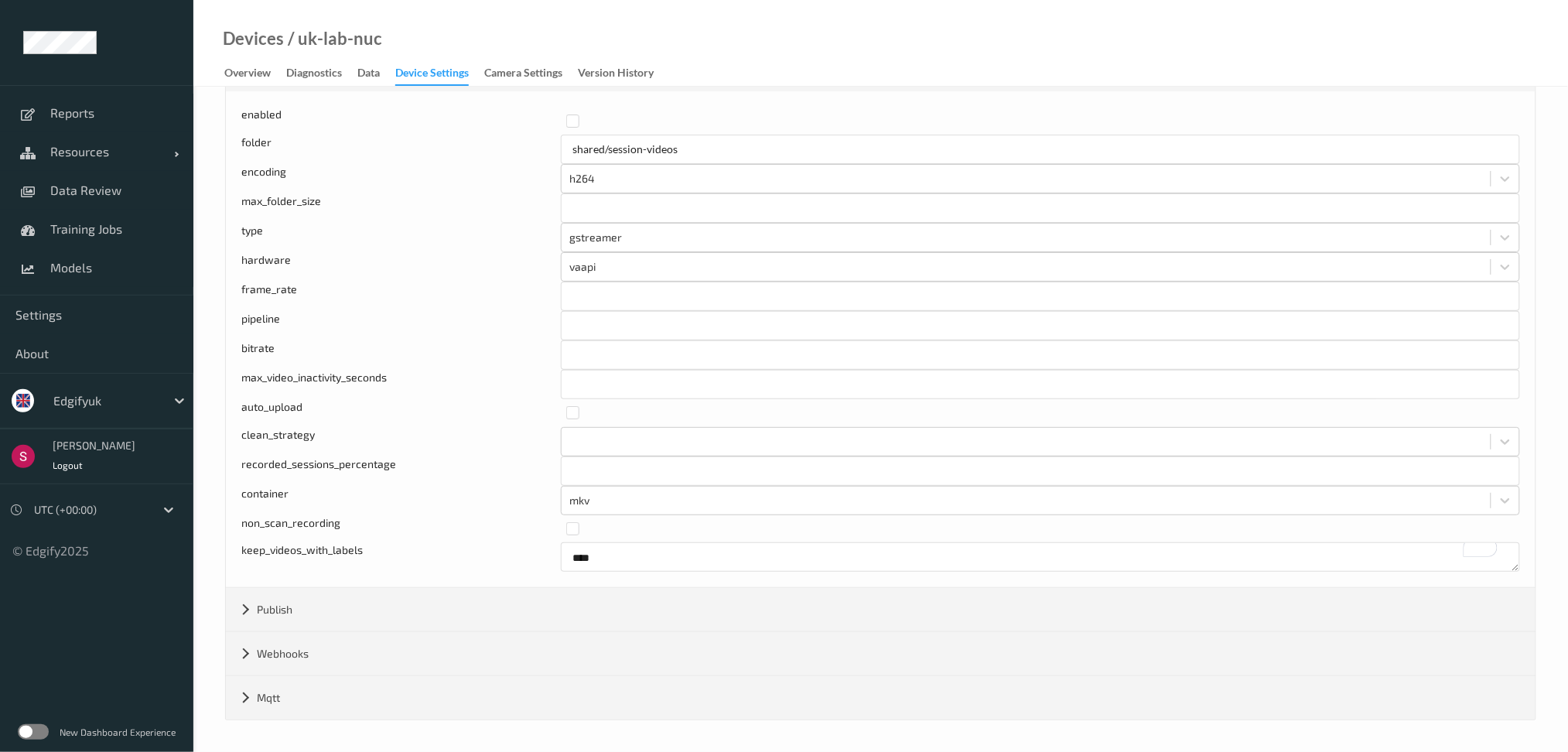
click at [363, 550] on div "keep_videos_with_labels" at bounding box center [401, 557] width 320 height 29
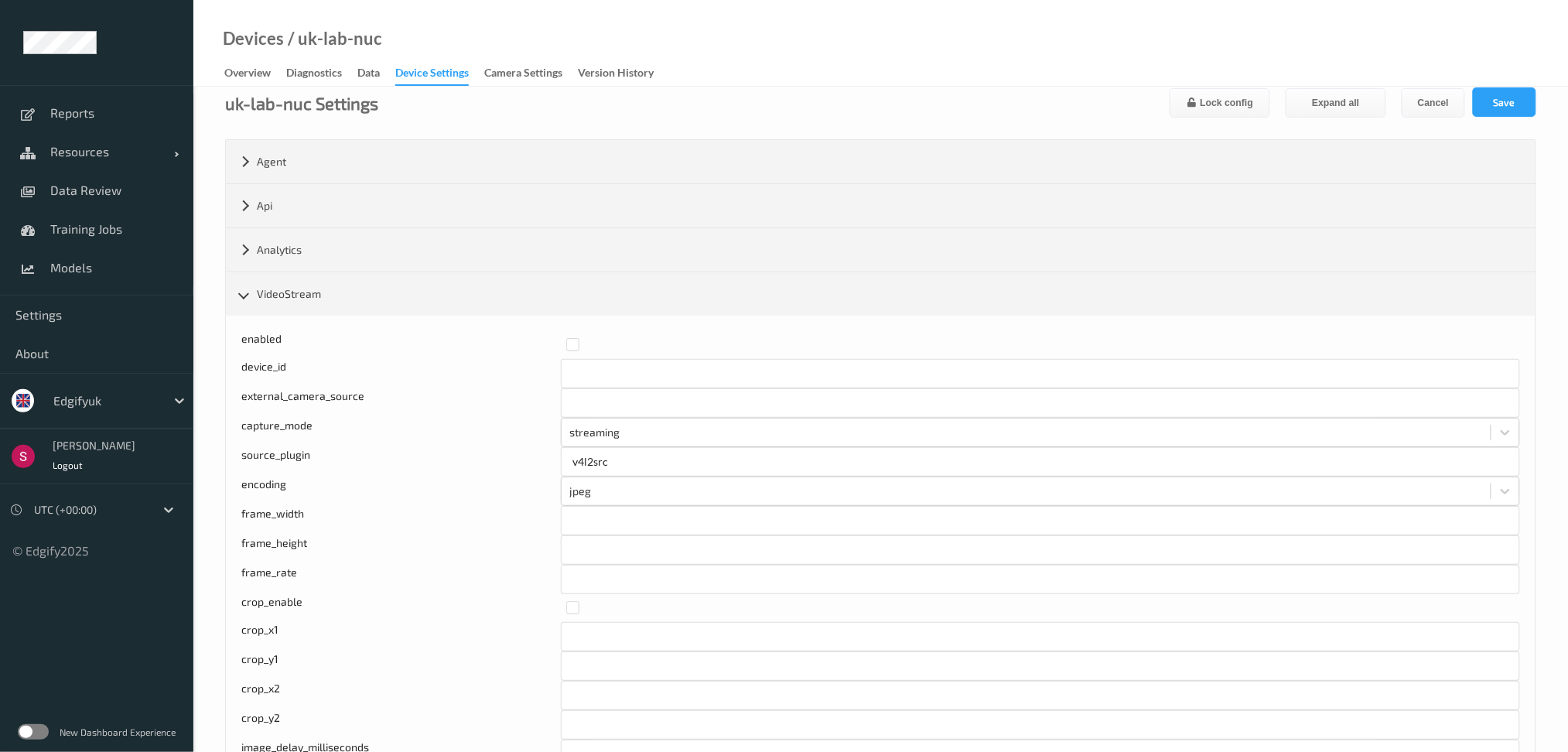
scroll to position [0, 0]
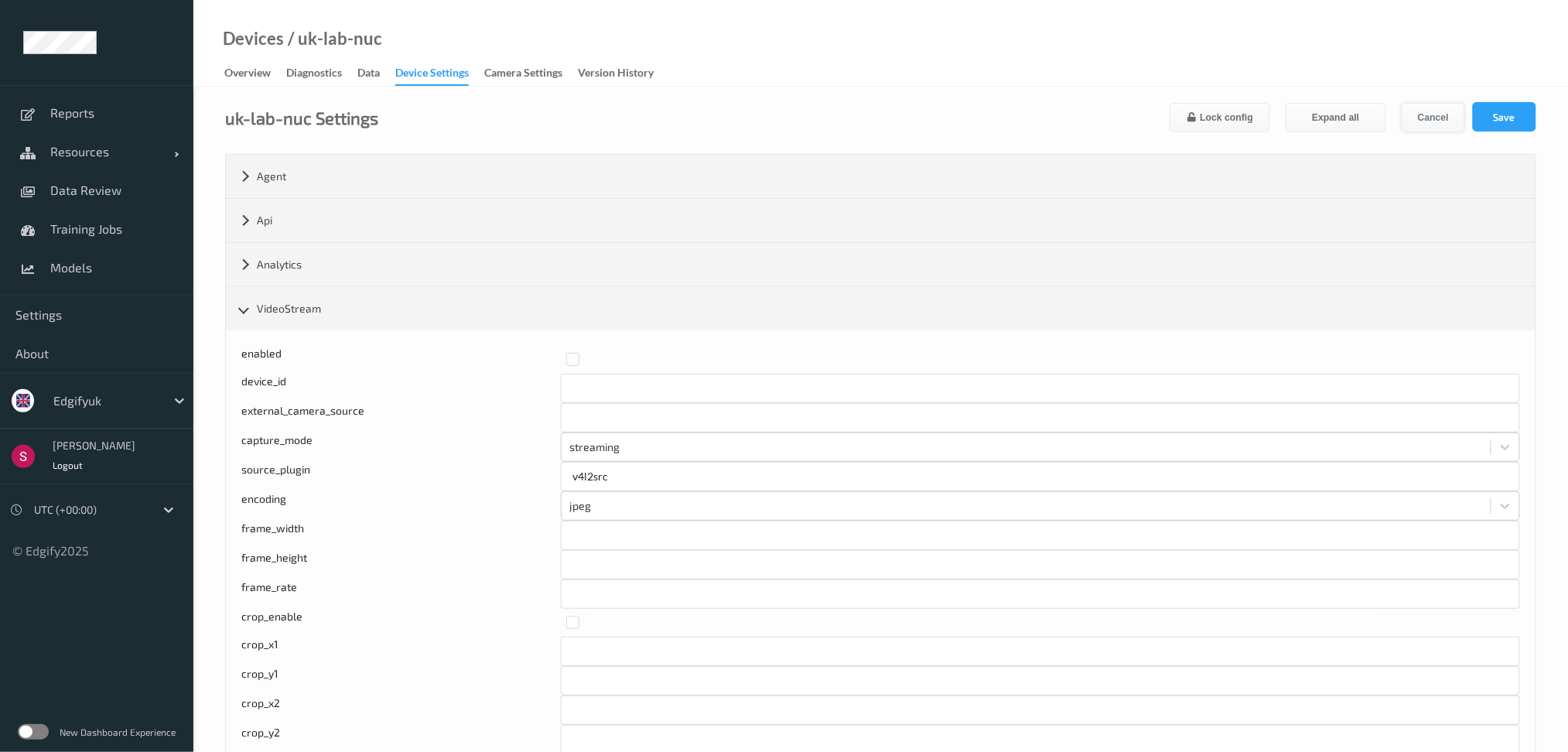
click at [1445, 117] on button "Cancel" at bounding box center [1433, 117] width 63 height 29
click at [1426, 122] on button "Cancel" at bounding box center [1433, 117] width 63 height 29
click at [1429, 116] on button "Cancel" at bounding box center [1433, 117] width 63 height 29
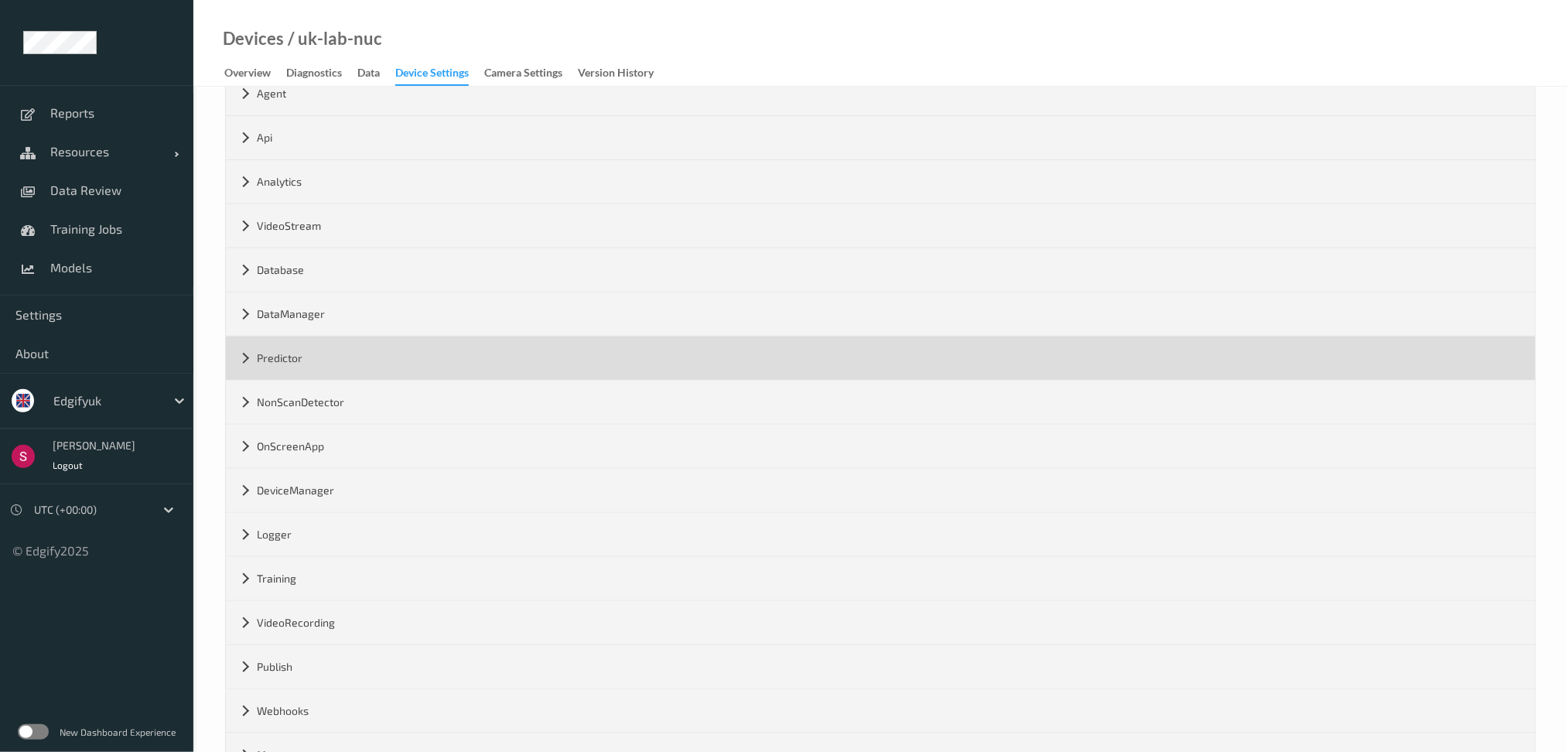
scroll to position [140, 0]
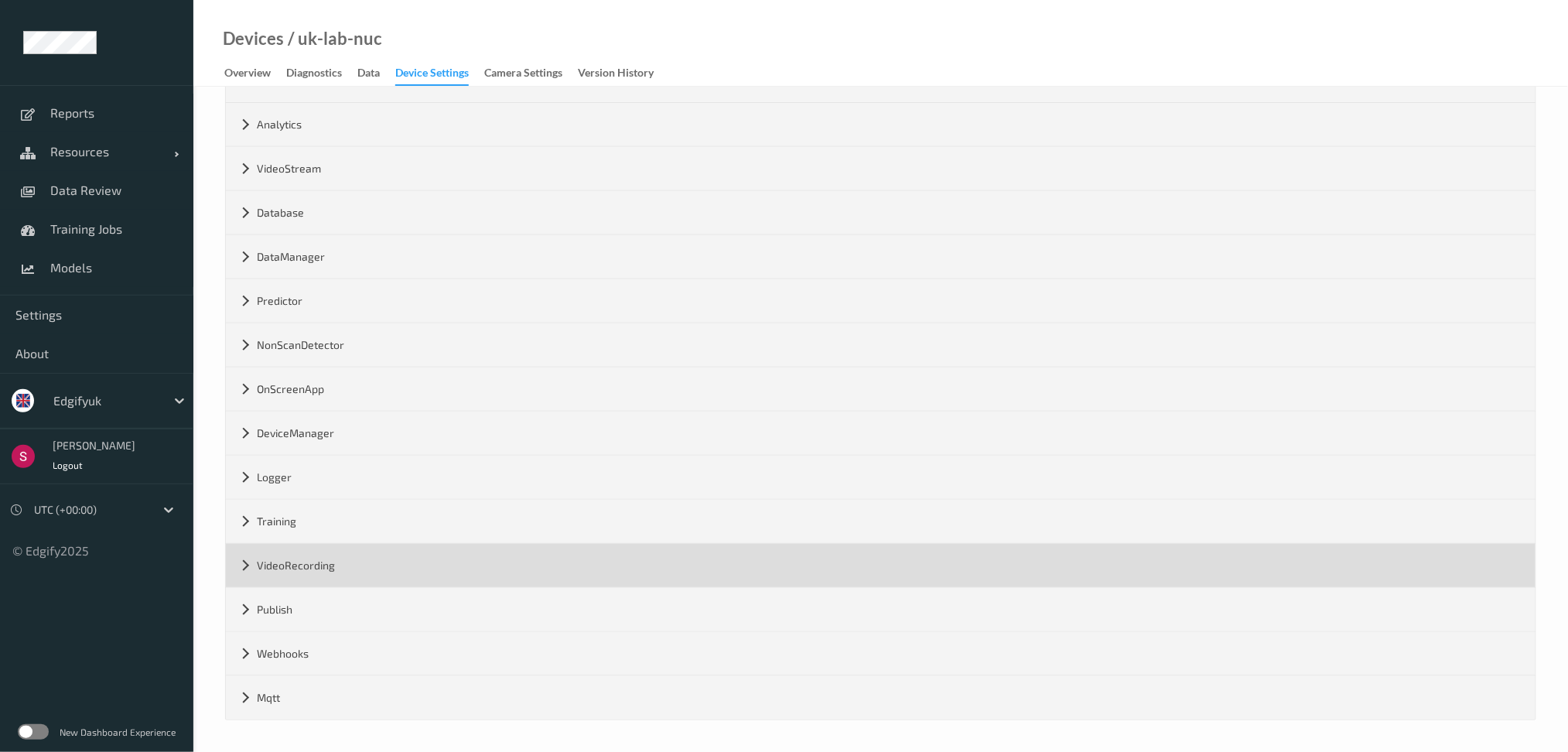
click at [237, 562] on div "VideoRecording" at bounding box center [880, 565] width 1310 height 44
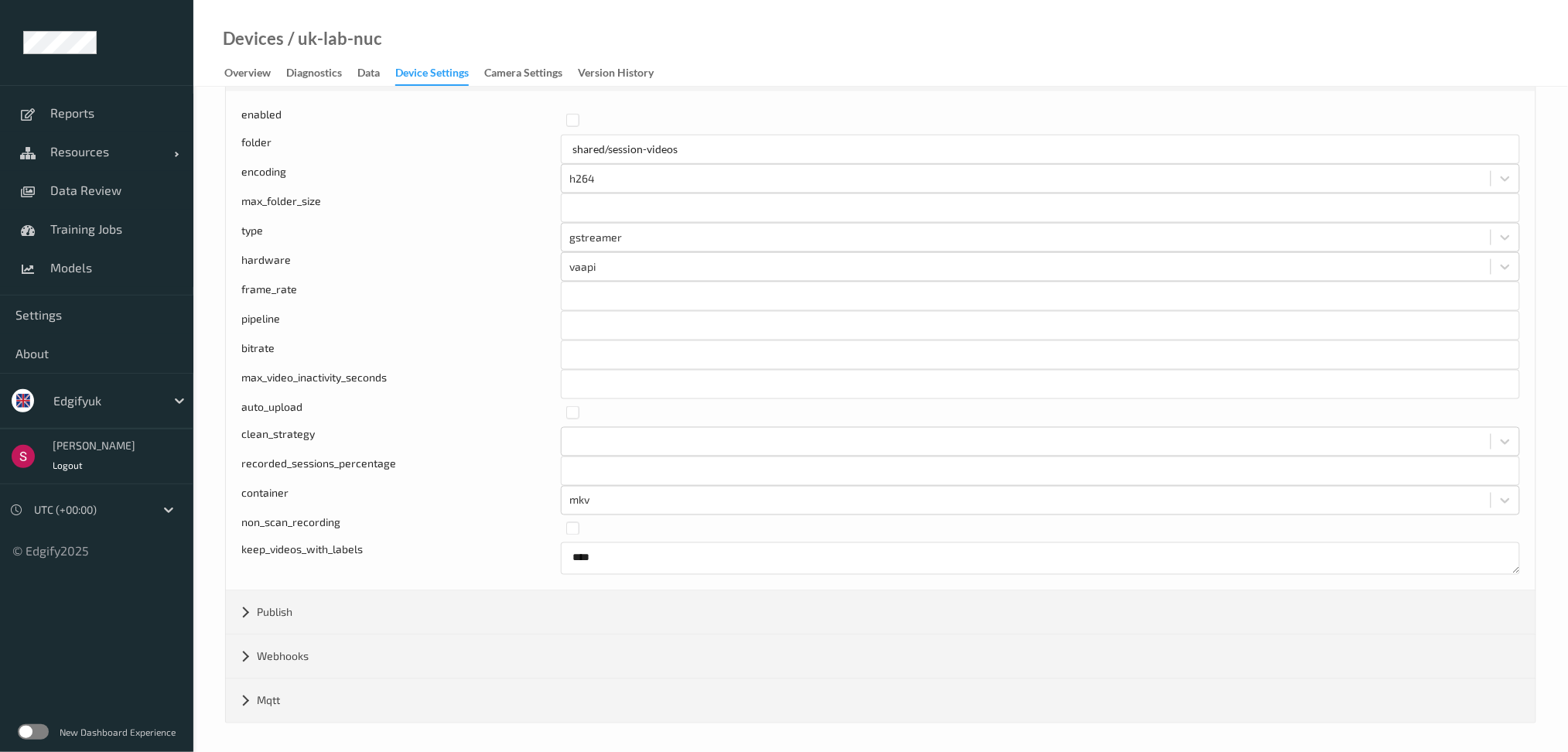
scroll to position [638, 0]
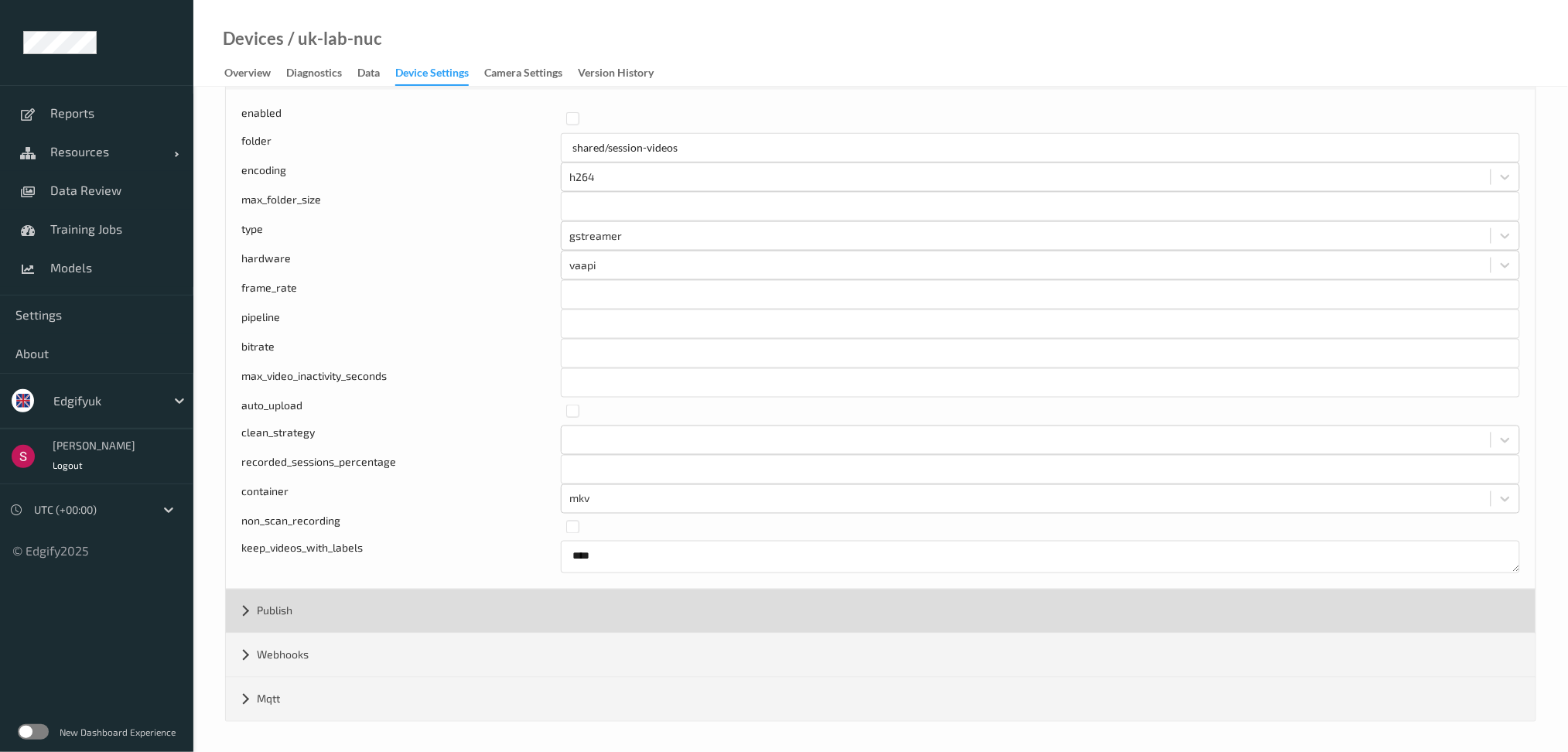
click at [299, 610] on div "Publish" at bounding box center [880, 611] width 1310 height 44
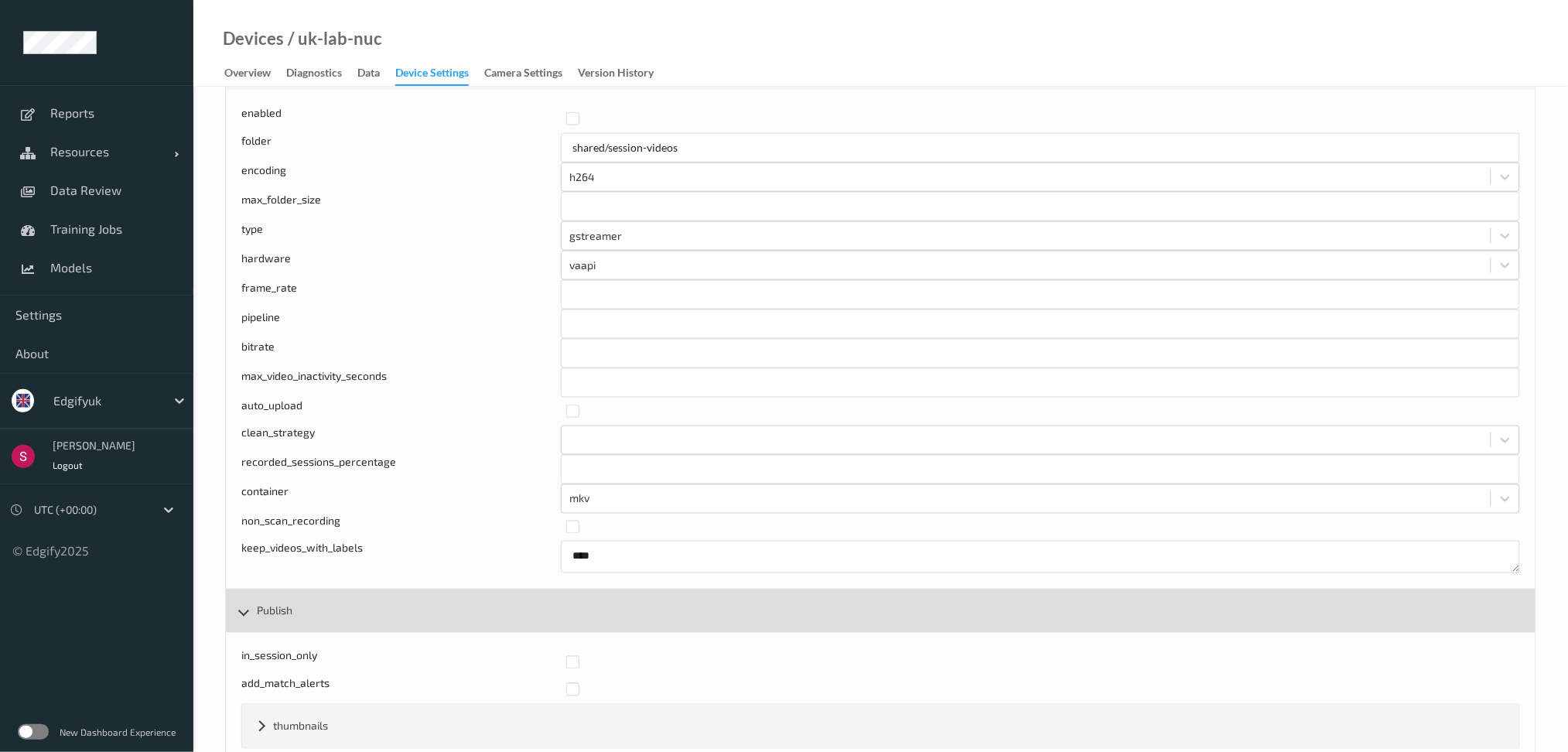
scroll to position [773, 0]
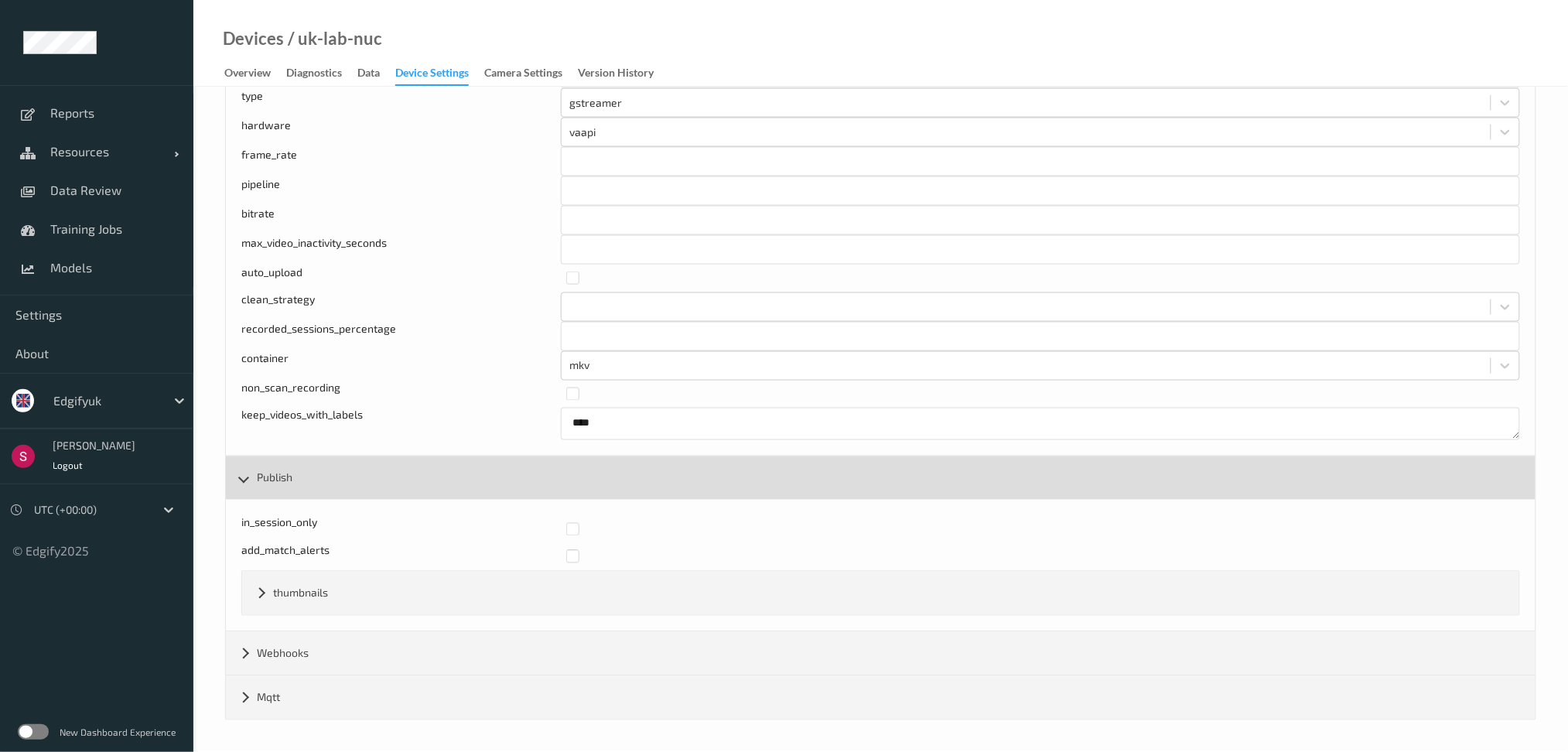
click at [299, 610] on div "thumbnails" at bounding box center [880, 593] width 1277 height 44
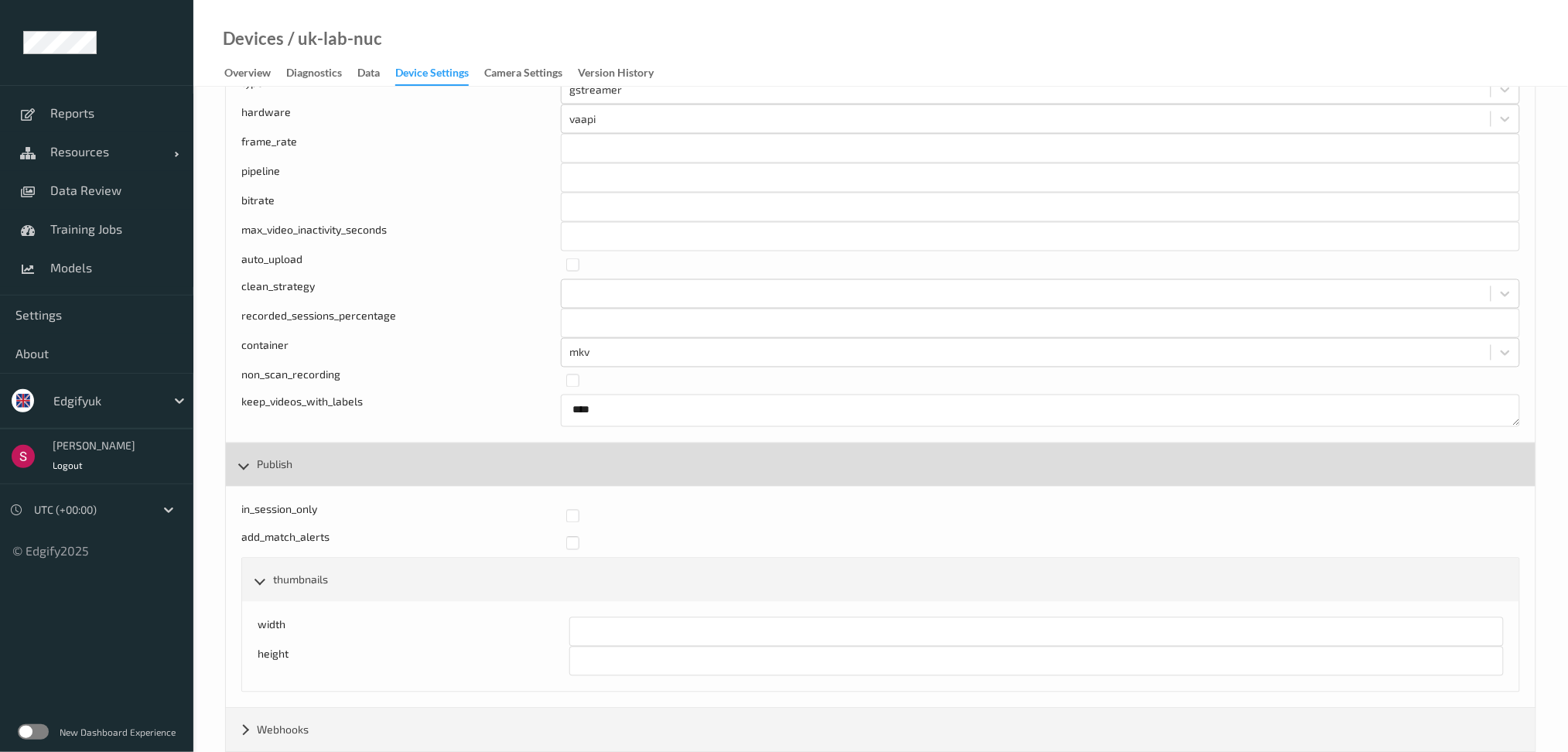
scroll to position [862, 0]
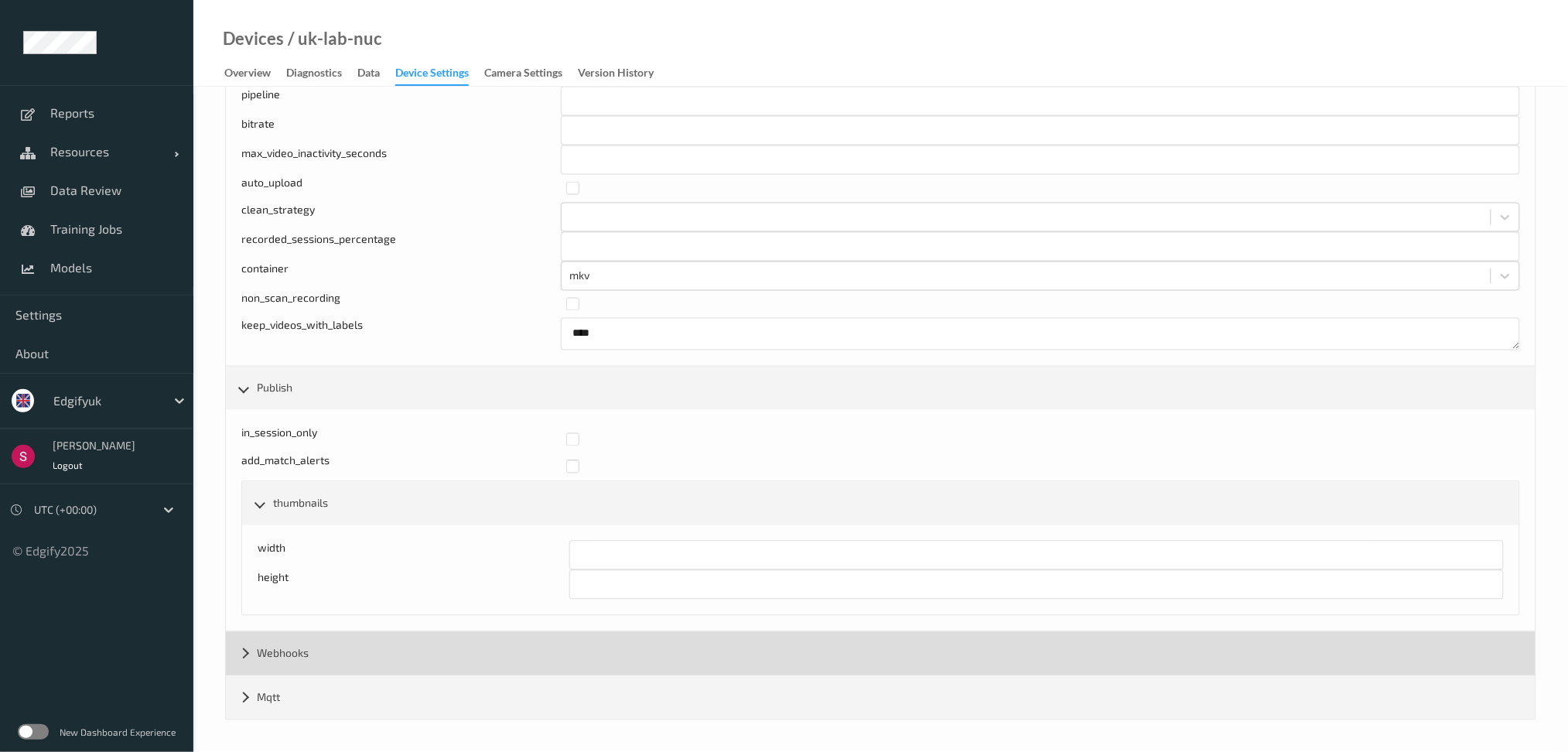
click at [302, 646] on div "Webhooks" at bounding box center [880, 653] width 1310 height 44
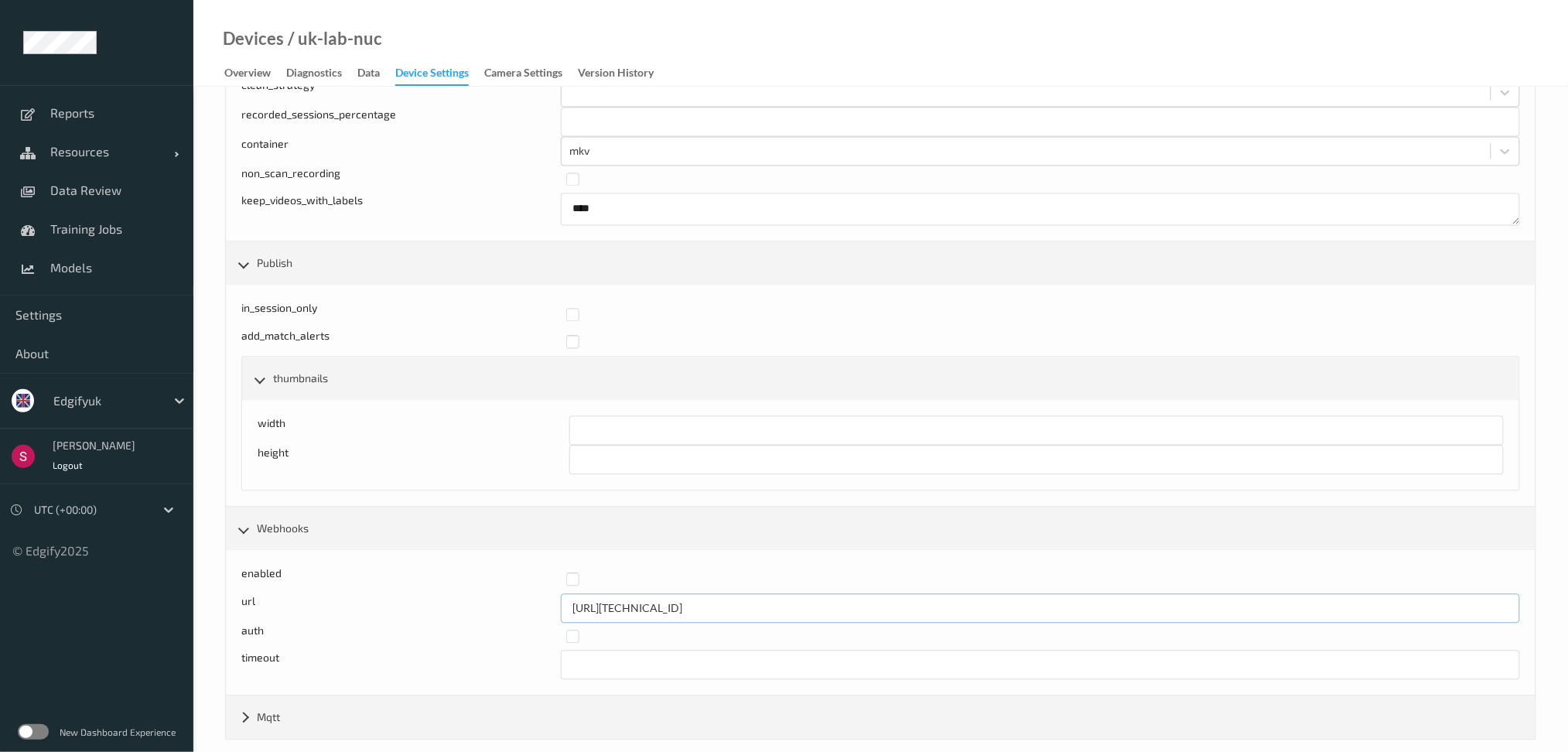
scroll to position [929, 0]
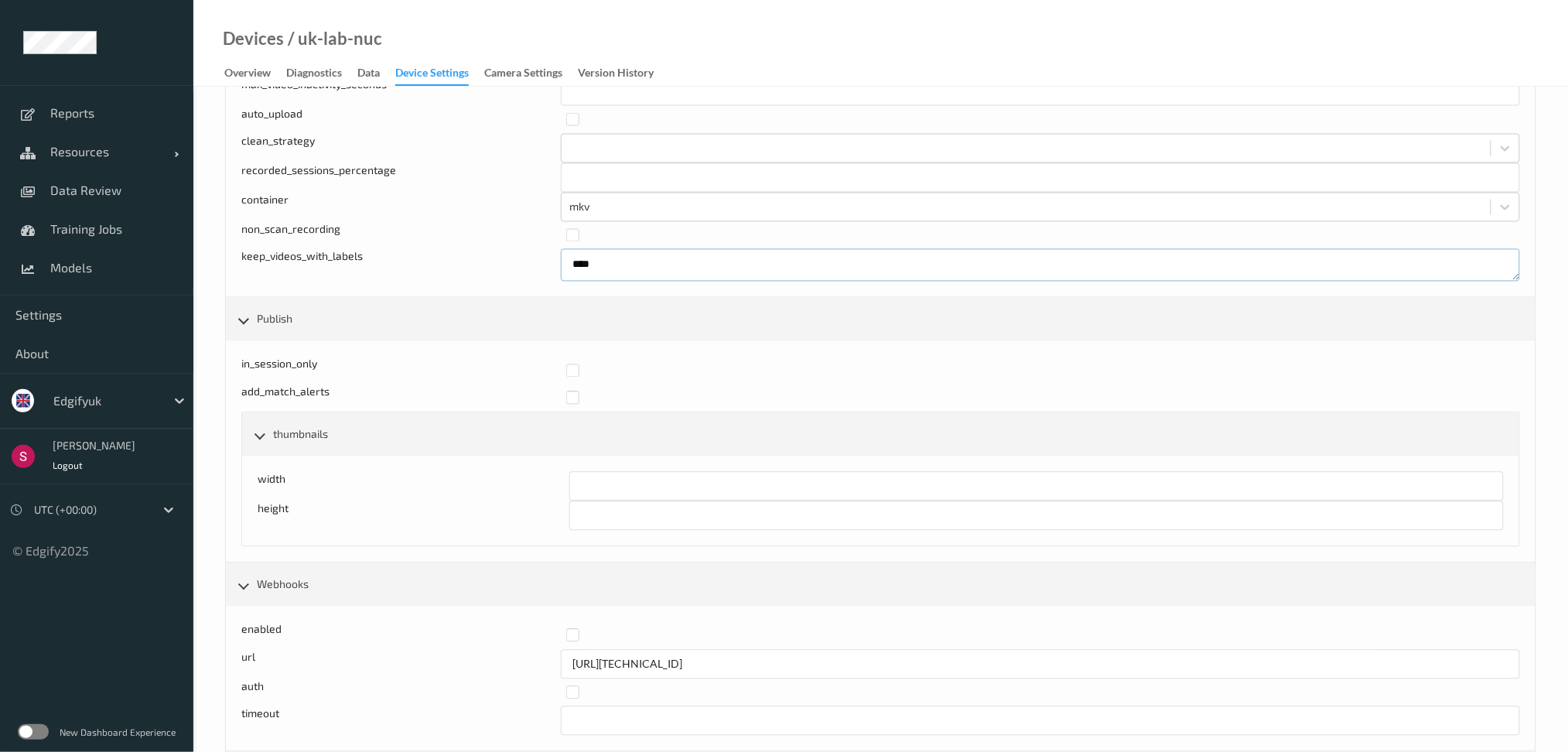
click at [614, 262] on textarea "****" at bounding box center [1040, 266] width 959 height 33
drag, startPoint x: 611, startPoint y: 265, endPoint x: 568, endPoint y: 268, distance: 43.1
click at [568, 267] on textarea "****" at bounding box center [1040, 266] width 959 height 33
paste textarea "*****"
click at [701, 268] on textarea "****" at bounding box center [1040, 266] width 959 height 33
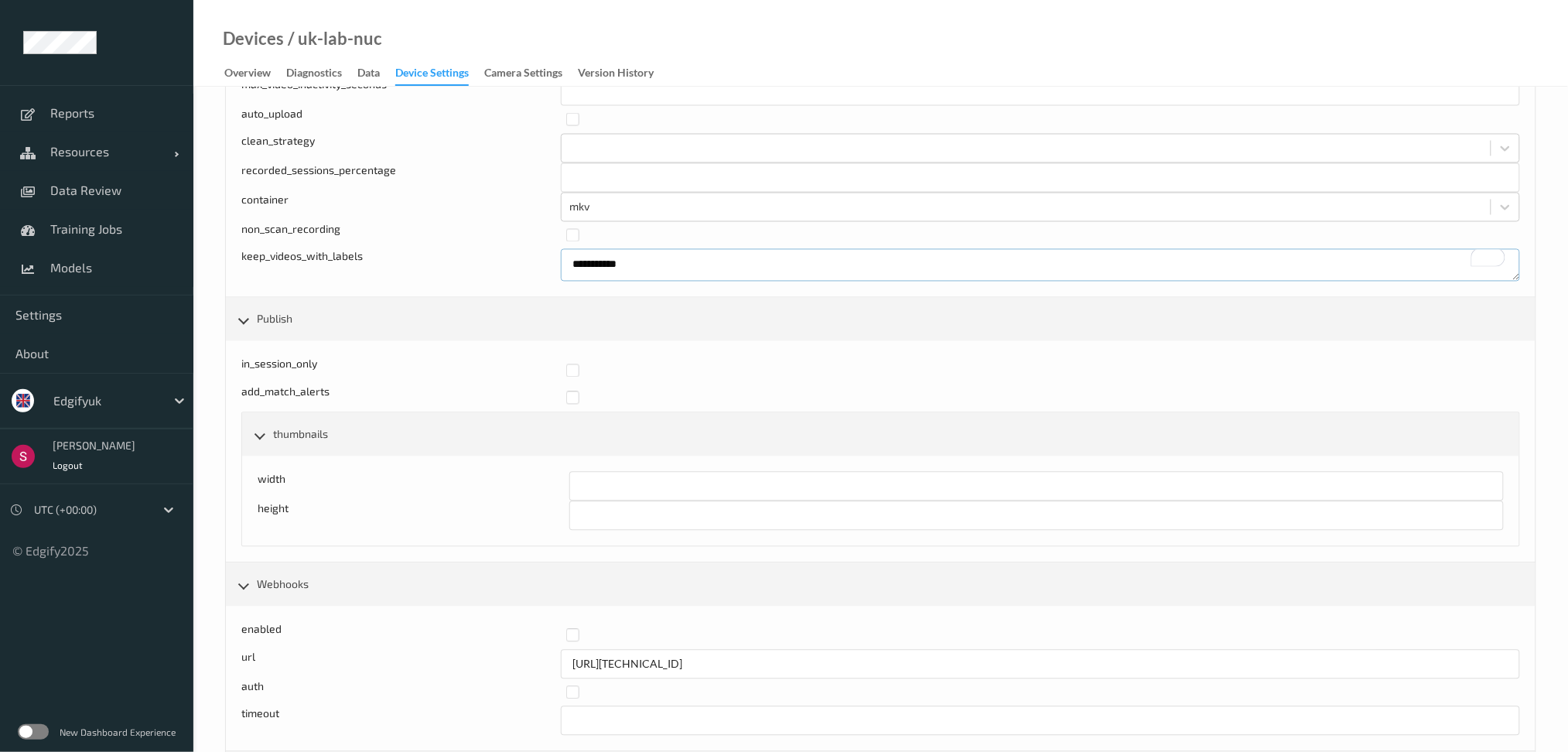
type textarea "**********"
